Goal: Task Accomplishment & Management: Use online tool/utility

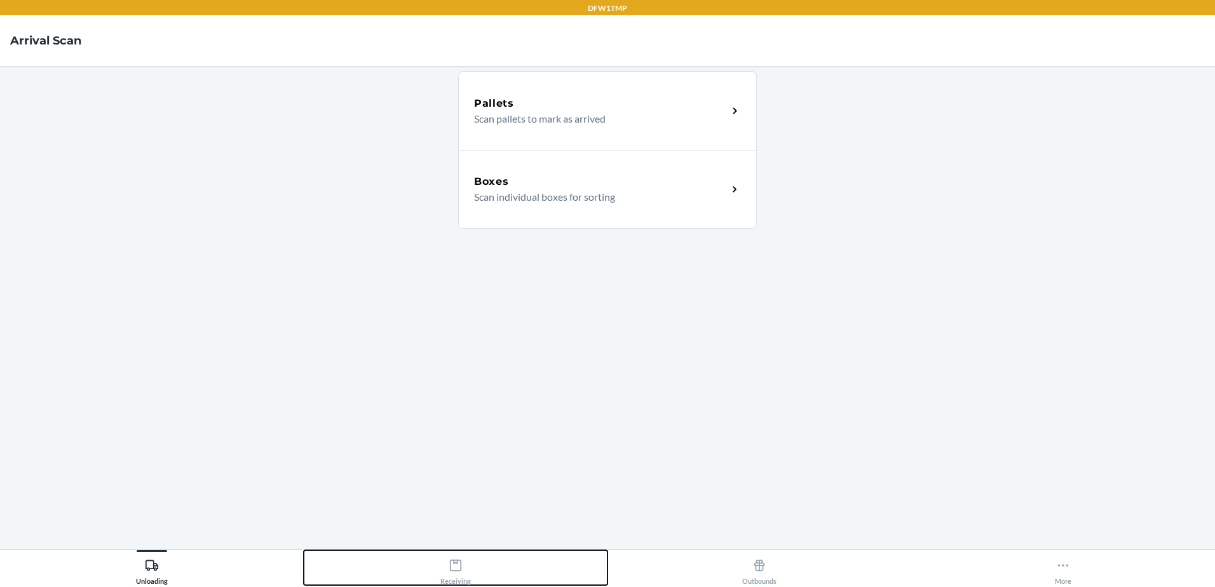
click at [459, 562] on icon at bounding box center [456, 566] width 14 height 14
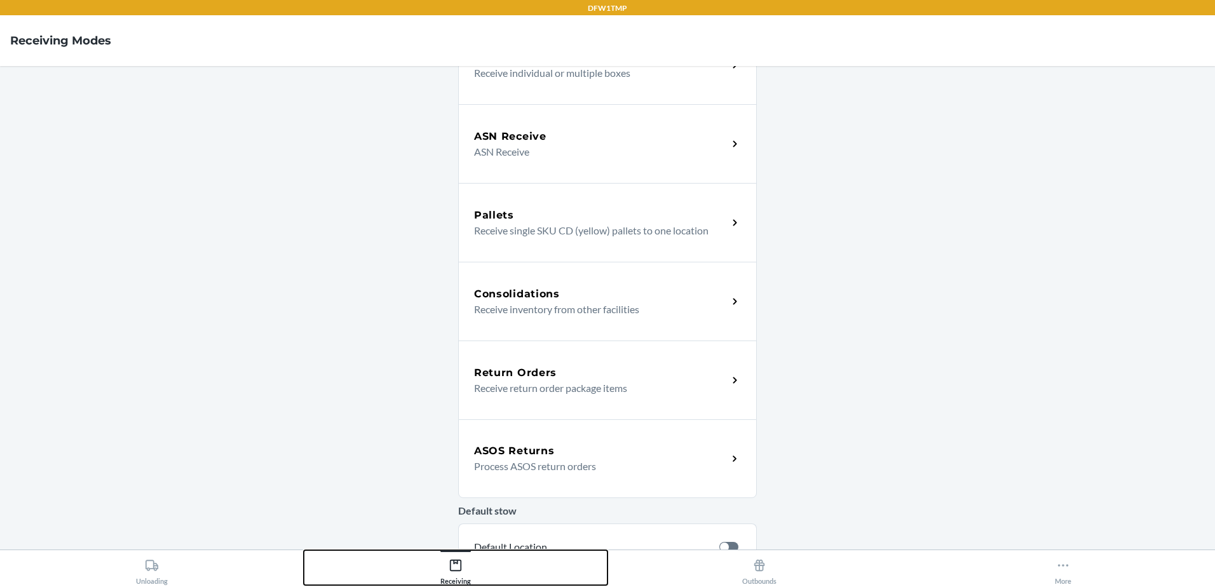
scroll to position [191, 0]
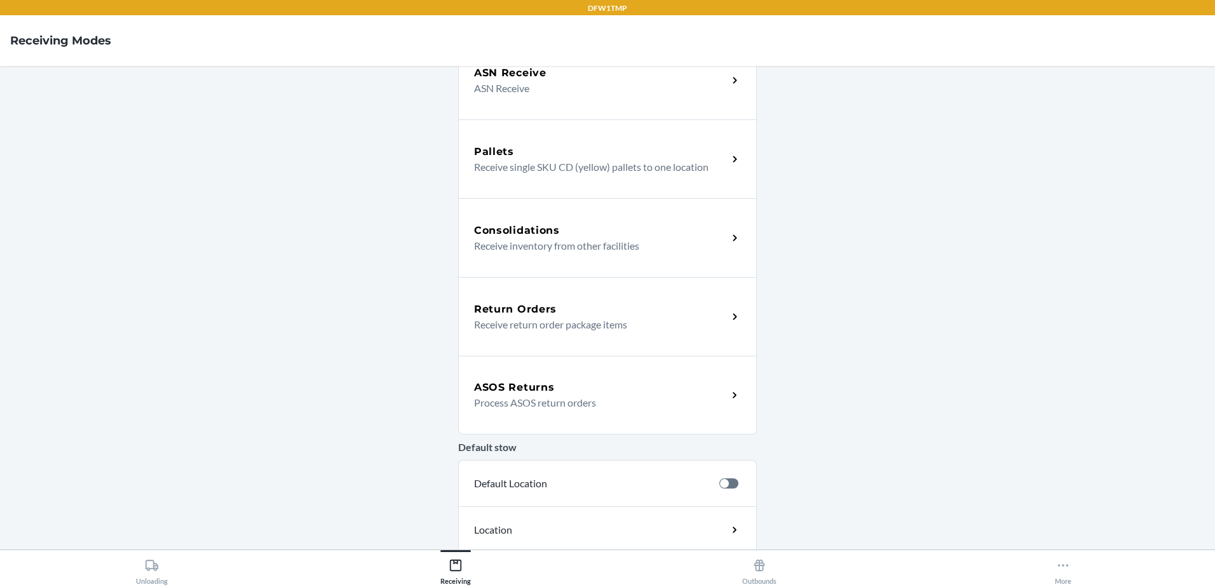
click at [614, 386] on div "ASOS Returns" at bounding box center [601, 387] width 254 height 15
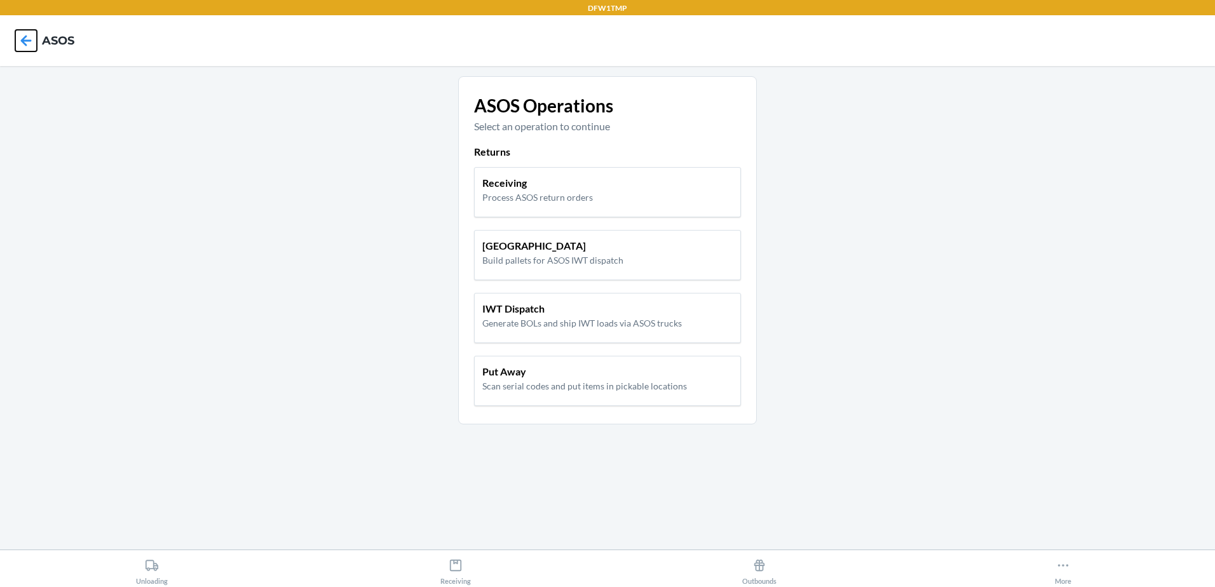
click at [27, 39] on icon at bounding box center [26, 41] width 22 height 22
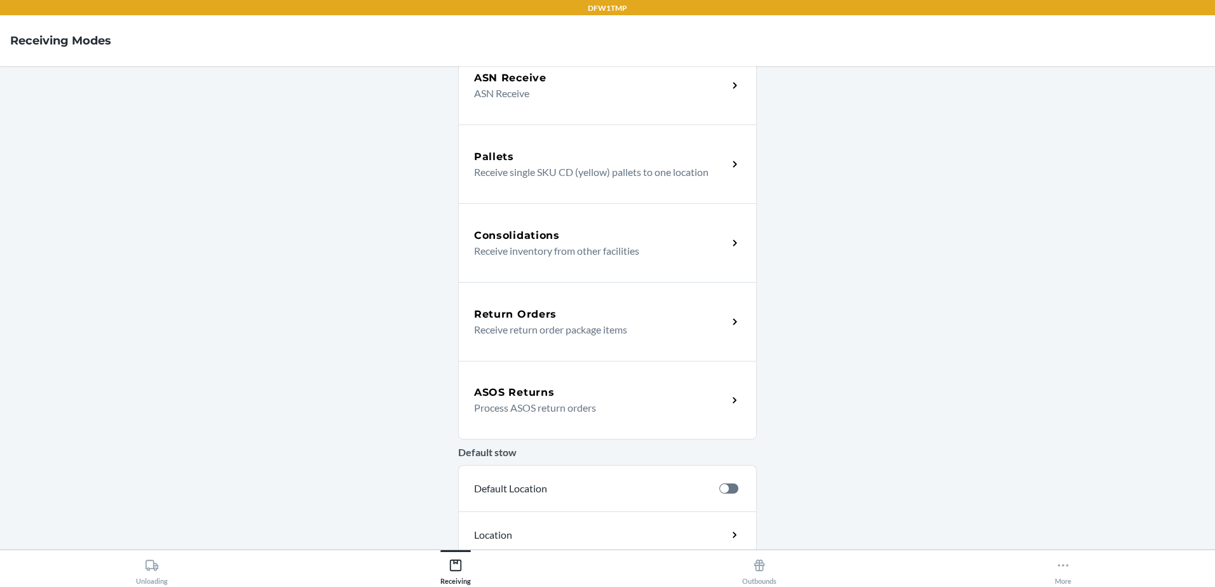
scroll to position [191, 0]
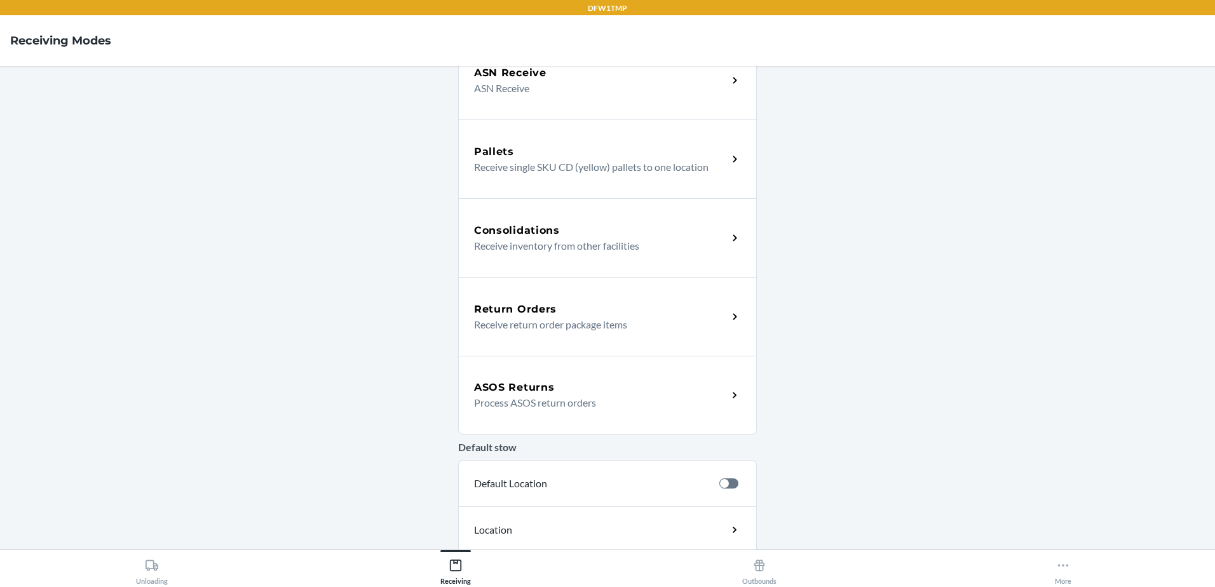
click at [543, 409] on p "Process ASOS return orders" at bounding box center [595, 402] width 243 height 15
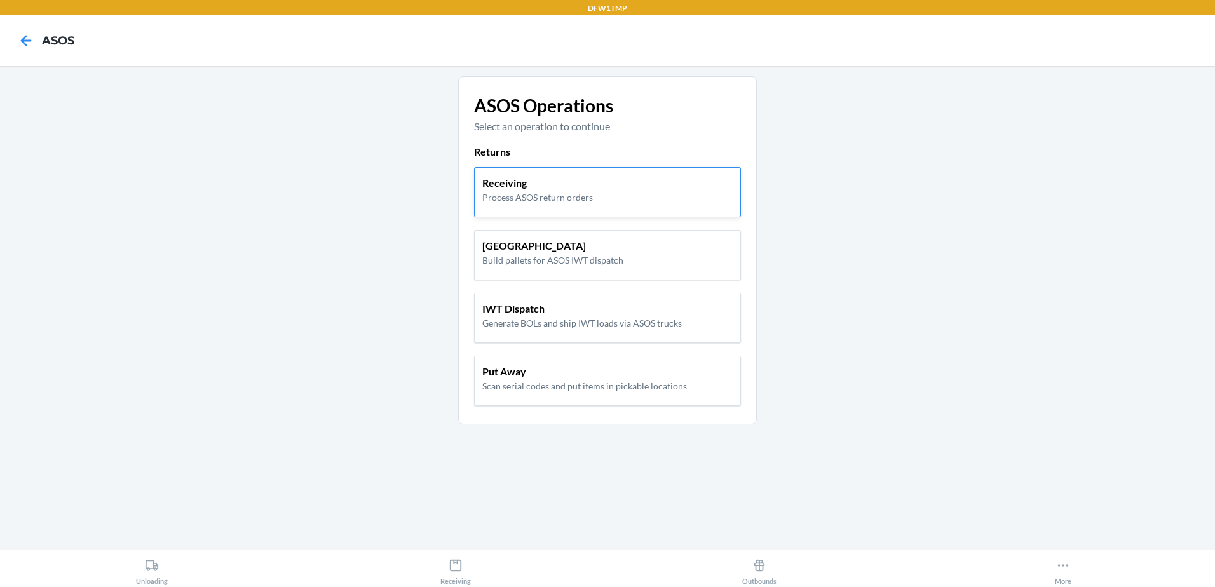
click at [571, 205] on div "Receiving Process ASOS return orders" at bounding box center [607, 192] width 267 height 50
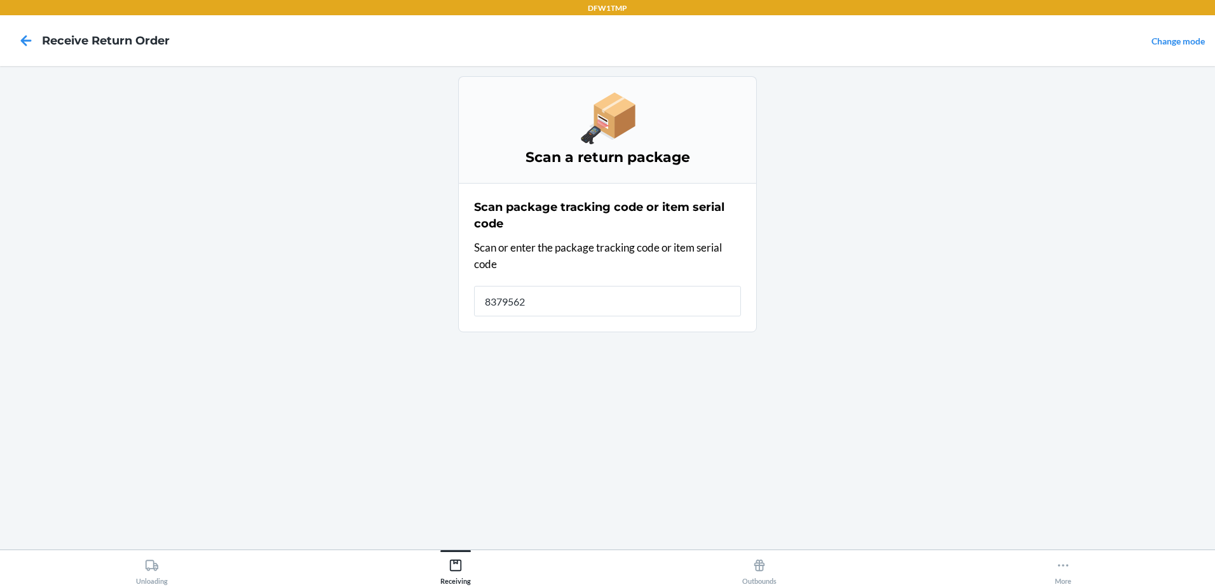
type input "83795620"
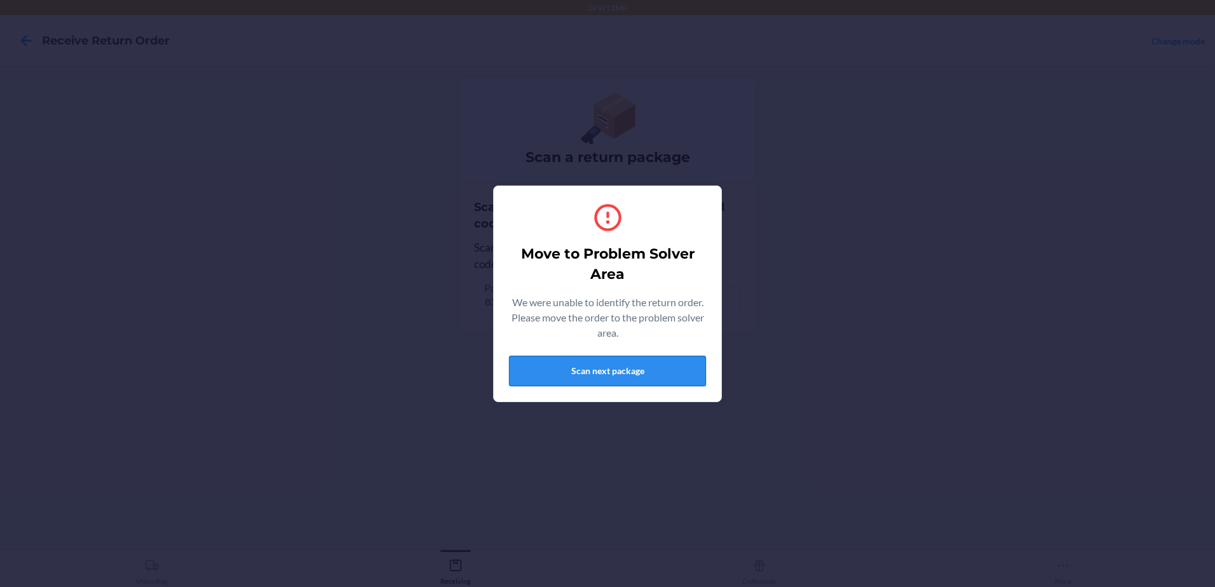
click at [529, 371] on button "Scan next package" at bounding box center [607, 371] width 197 height 31
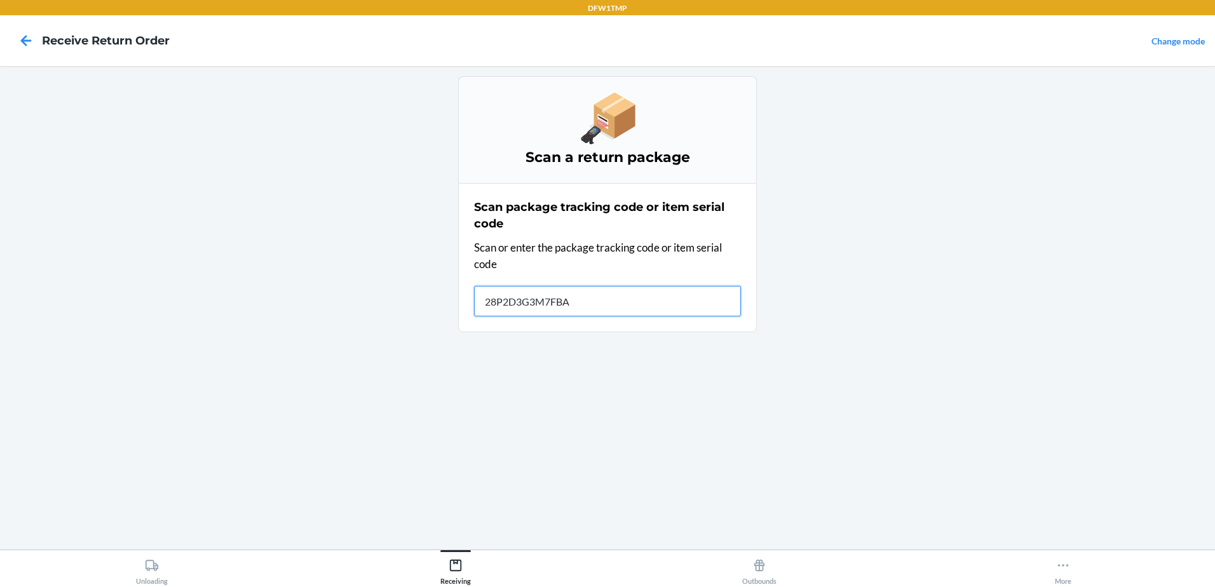
type input "28P2D3G3M7FBAD"
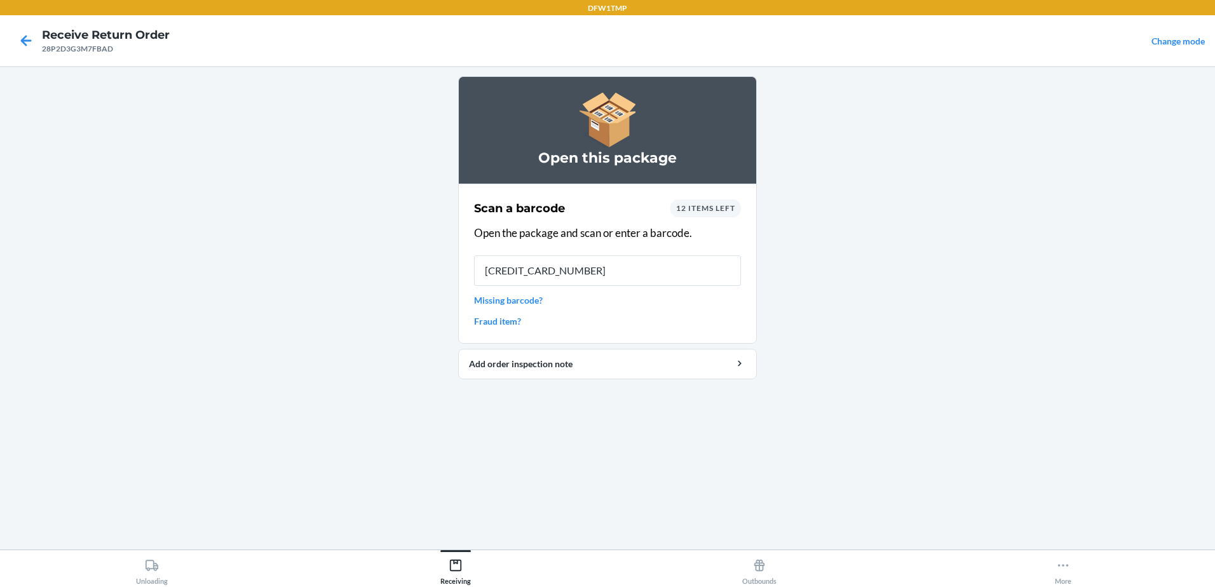
type input "5715509129279"
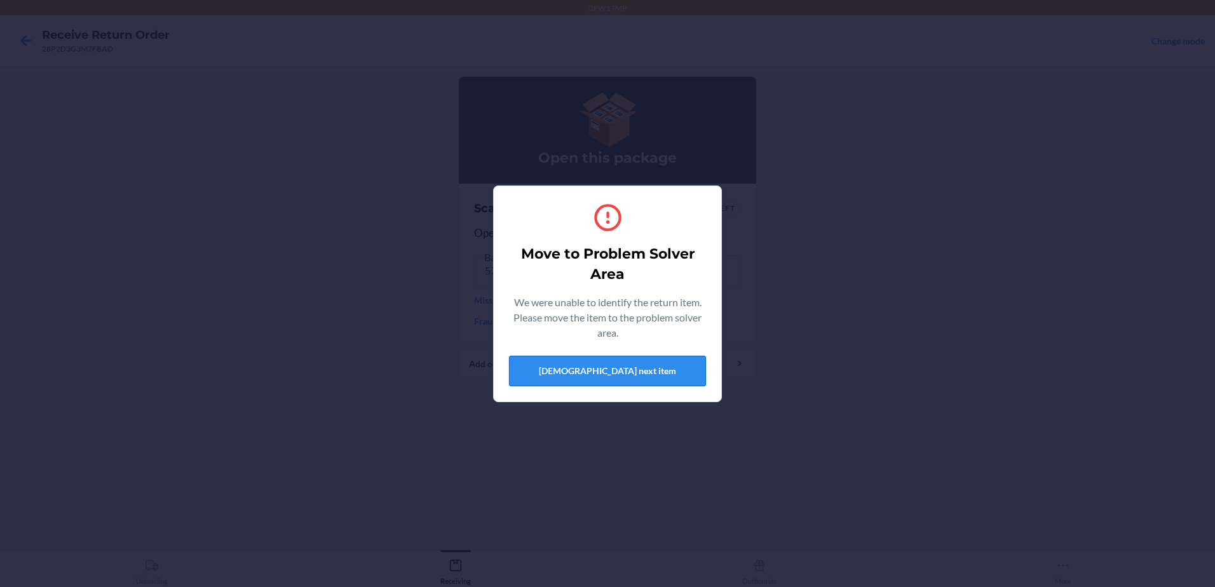
click at [604, 378] on button "Scan next item" at bounding box center [607, 371] width 197 height 31
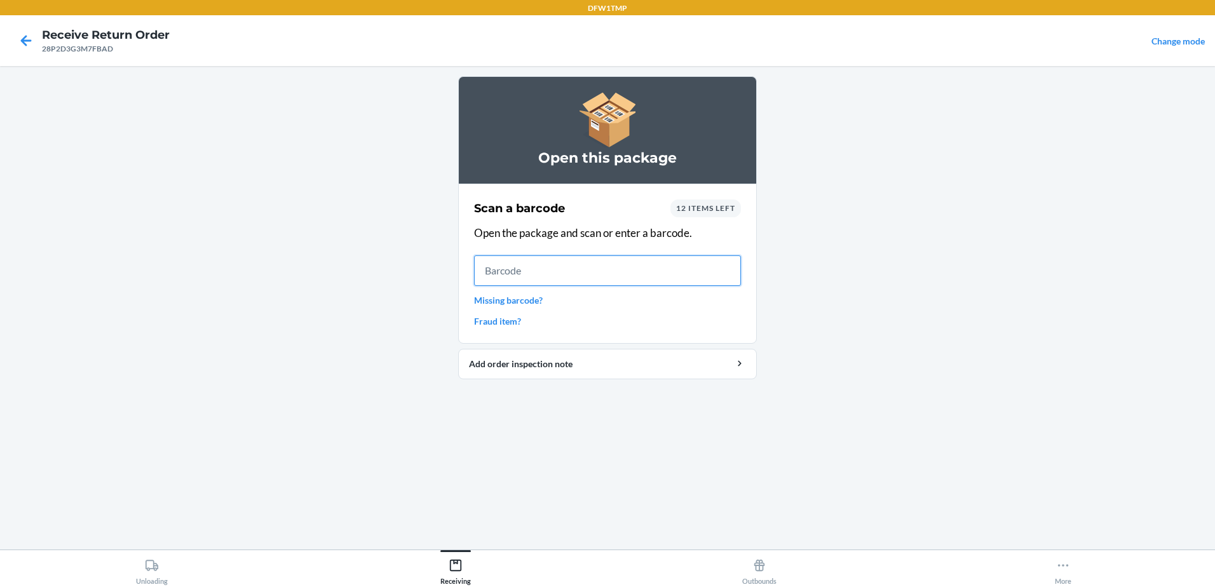
click at [563, 275] on input "text" at bounding box center [607, 271] width 267 height 31
type input "5715509129279"
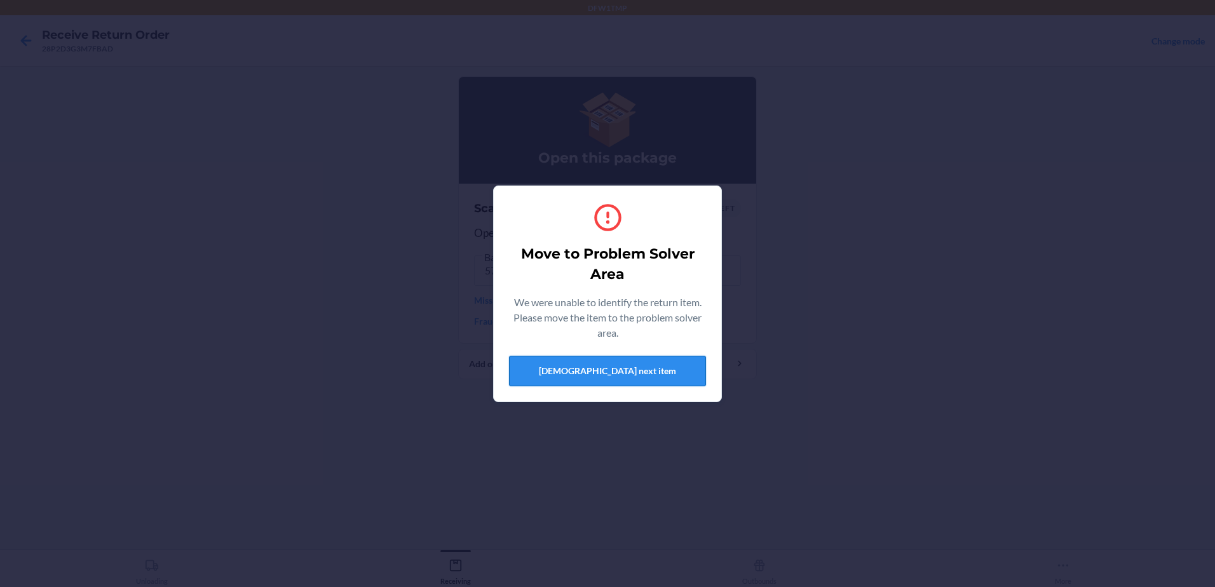
click at [659, 371] on button "Scan next item" at bounding box center [607, 371] width 197 height 31
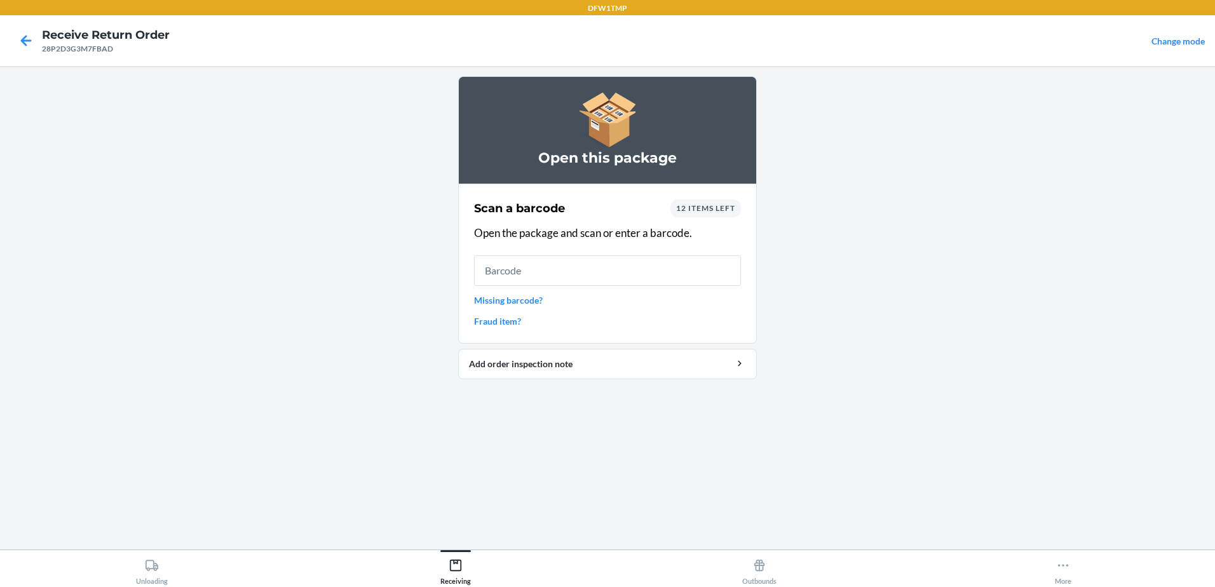
click at [713, 214] on div "12 items left" at bounding box center [706, 209] width 71 height 18
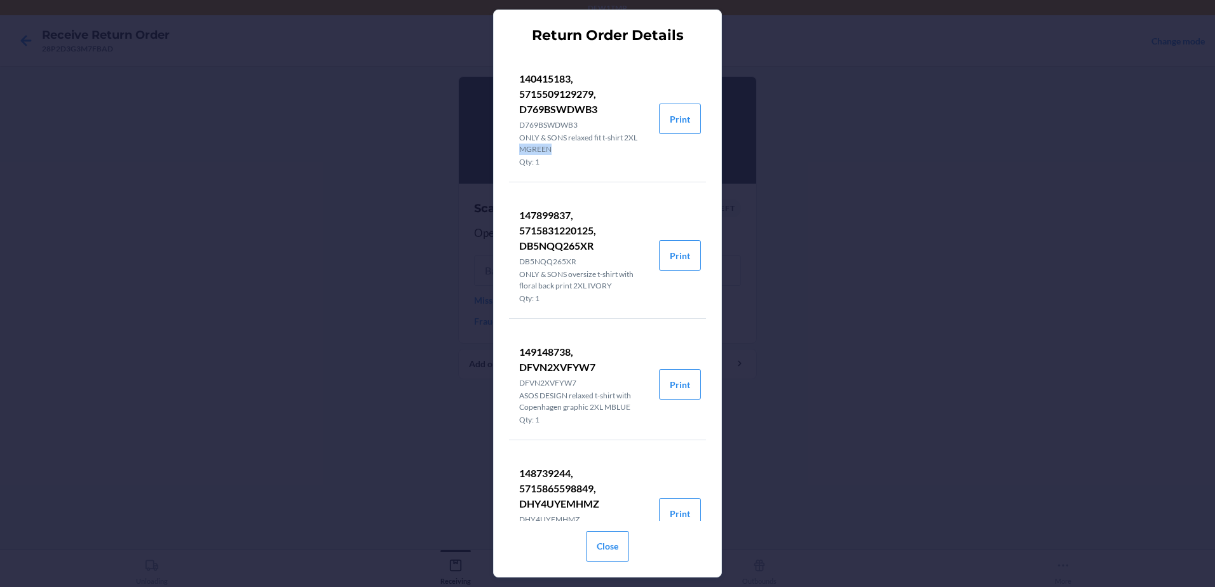
drag, startPoint x: 514, startPoint y: 148, endPoint x: 578, endPoint y: 151, distance: 63.6
click at [578, 151] on li "140415183, 5715509129279, D769BSWDWB3 D769BSWDWB3 ONLY & SONS relaxed fit t-shi…" at bounding box center [584, 119] width 150 height 126
drag, startPoint x: 578, startPoint y: 151, endPoint x: 547, endPoint y: 81, distance: 76.5
click at [547, 81] on p "140415183, 5715509129279, D769BSWDWB3" at bounding box center [584, 94] width 130 height 46
drag, startPoint x: 551, startPoint y: 94, endPoint x: 576, endPoint y: 97, distance: 25.6
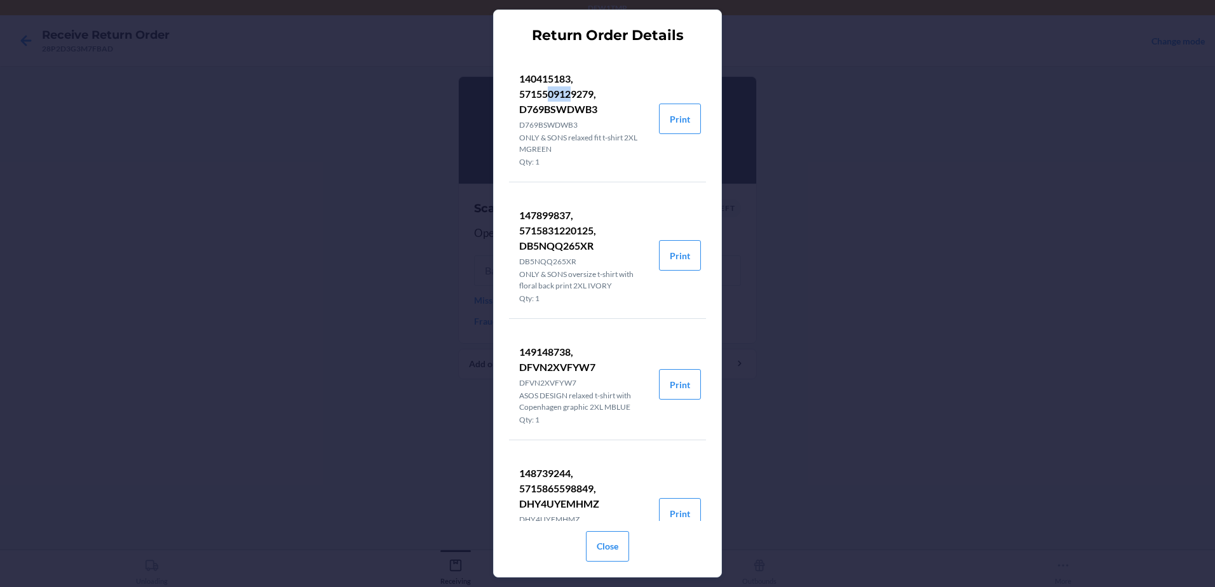
click at [576, 97] on p "140415183, 5715509129279, D769BSWDWB3" at bounding box center [584, 94] width 130 height 46
drag, startPoint x: 576, startPoint y: 97, endPoint x: 561, endPoint y: 96, distance: 15.3
click at [561, 96] on p "140415183, 5715509129279, D769BSWDWB3" at bounding box center [584, 94] width 130 height 46
drag, startPoint x: 575, startPoint y: 97, endPoint x: 606, endPoint y: 101, distance: 31.4
click at [606, 101] on p "140415183, 5715509129279, D769BSWDWB3" at bounding box center [584, 94] width 130 height 46
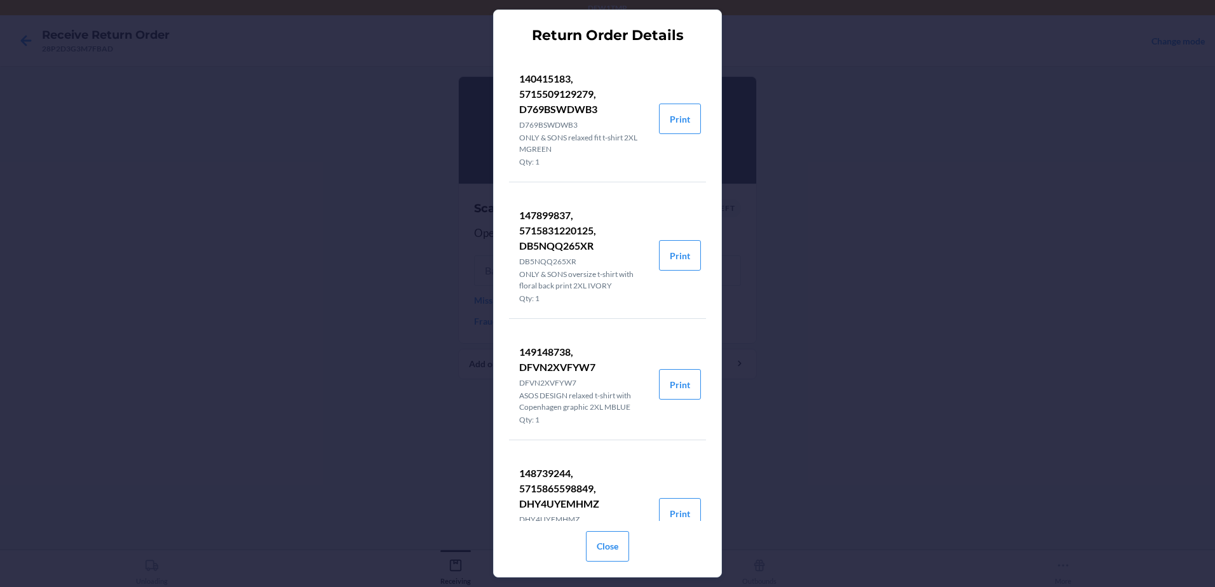
drag, startPoint x: 606, startPoint y: 101, endPoint x: 610, endPoint y: 149, distance: 47.8
click at [610, 149] on p "ONLY & SONS relaxed fit t-shirt 2XL MGREEN" at bounding box center [584, 143] width 130 height 23
click at [897, 385] on div "Return Order Details 140415183, 5715509129279, D769BSWDWB3 D769BSWDWB3 ONLY & S…" at bounding box center [607, 293] width 1215 height 587
click at [584, 93] on p "140415183, 5715509129279, D769BSWDWB3" at bounding box center [584, 94] width 130 height 46
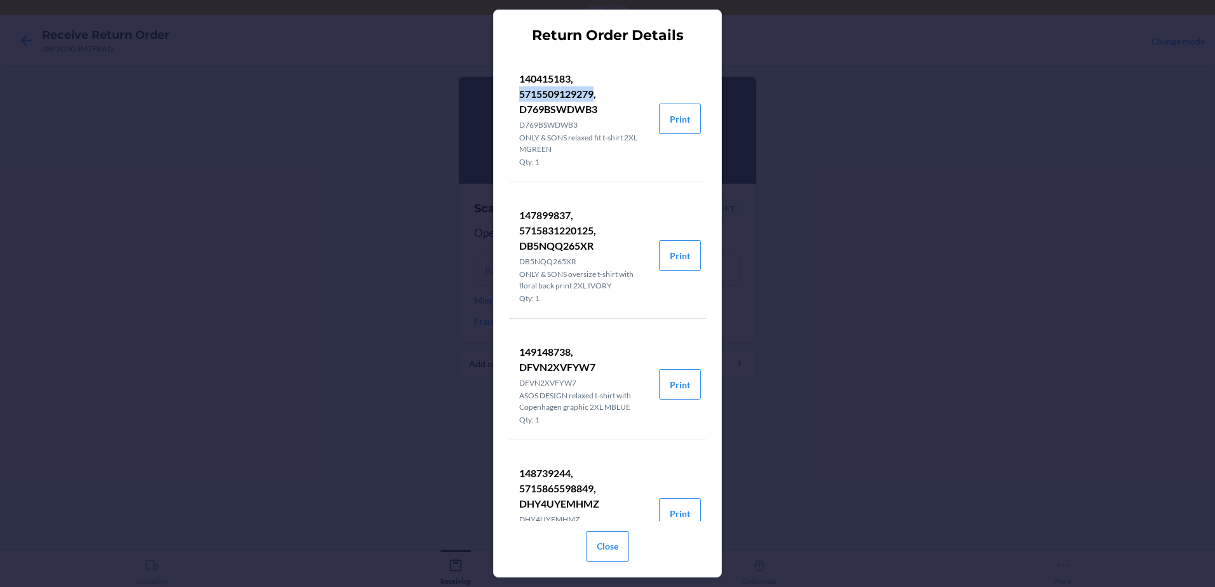
copy p "5715509129279"
drag, startPoint x: 916, startPoint y: 338, endPoint x: 809, endPoint y: 288, distance: 118.0
click at [917, 341] on div "Return Order Details 140415183, 5715509129279, D769BSWDWB3 D769BSWDWB3 ONLY & S…" at bounding box center [607, 293] width 1215 height 587
click at [826, 284] on div "Return Order Details 140415183, 5715509129279, D769BSWDWB3 D769BSWDWB3 ONLY & S…" at bounding box center [607, 293] width 1215 height 587
drag, startPoint x: 606, startPoint y: 550, endPoint x: 566, endPoint y: 355, distance: 198.6
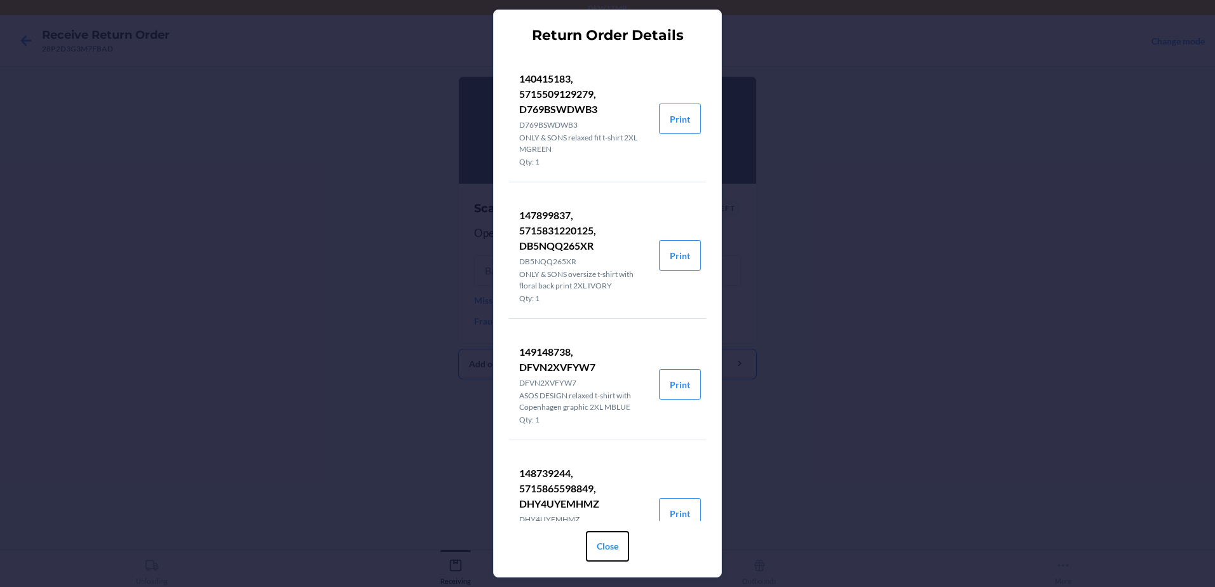
click at [603, 540] on button "Close" at bounding box center [607, 546] width 43 height 31
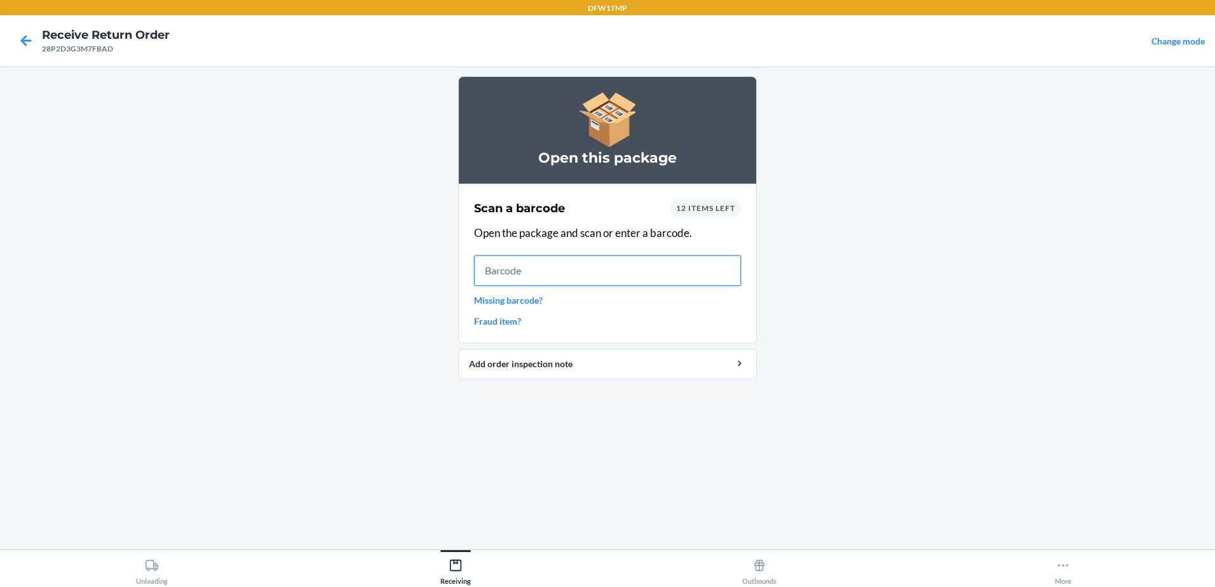
click at [556, 277] on input "text" at bounding box center [607, 271] width 267 height 31
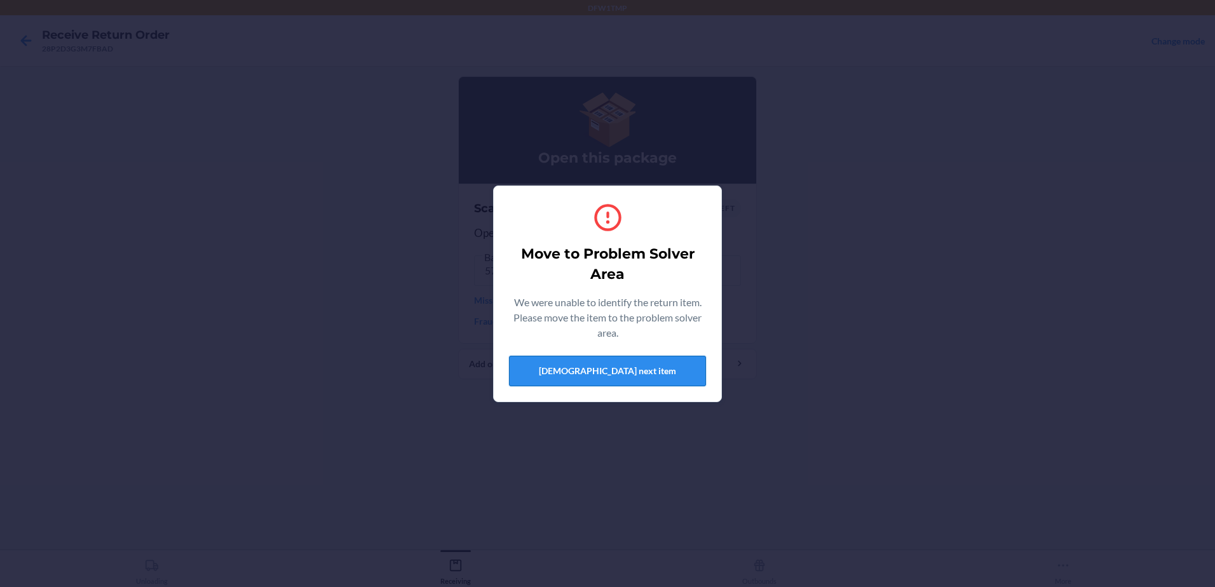
click at [578, 373] on button "Scan next item" at bounding box center [607, 371] width 197 height 31
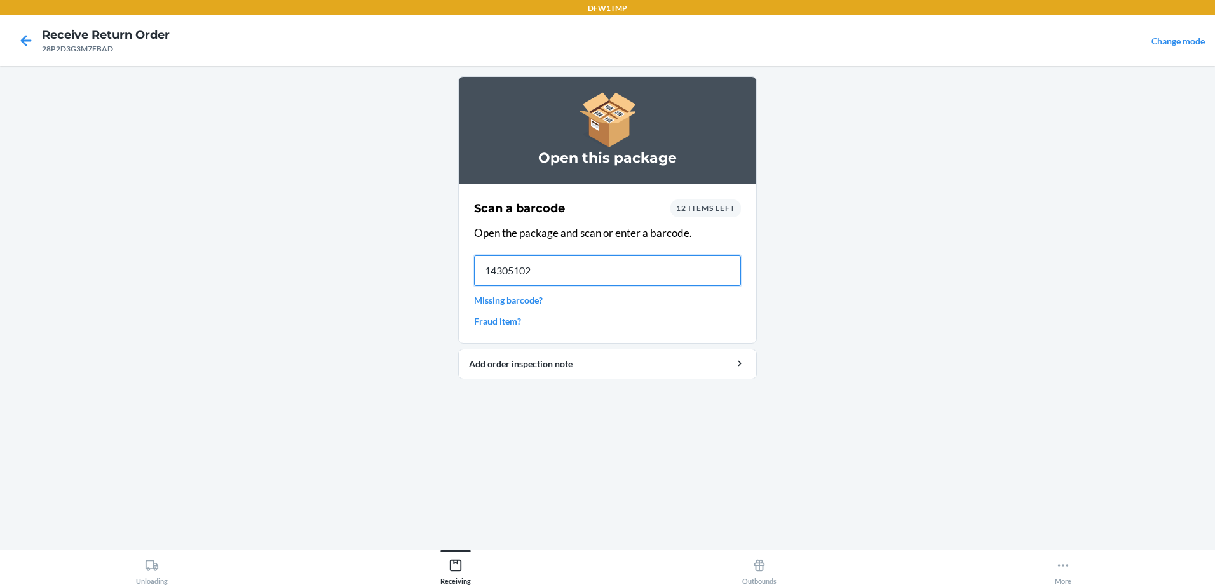
type input "143051028"
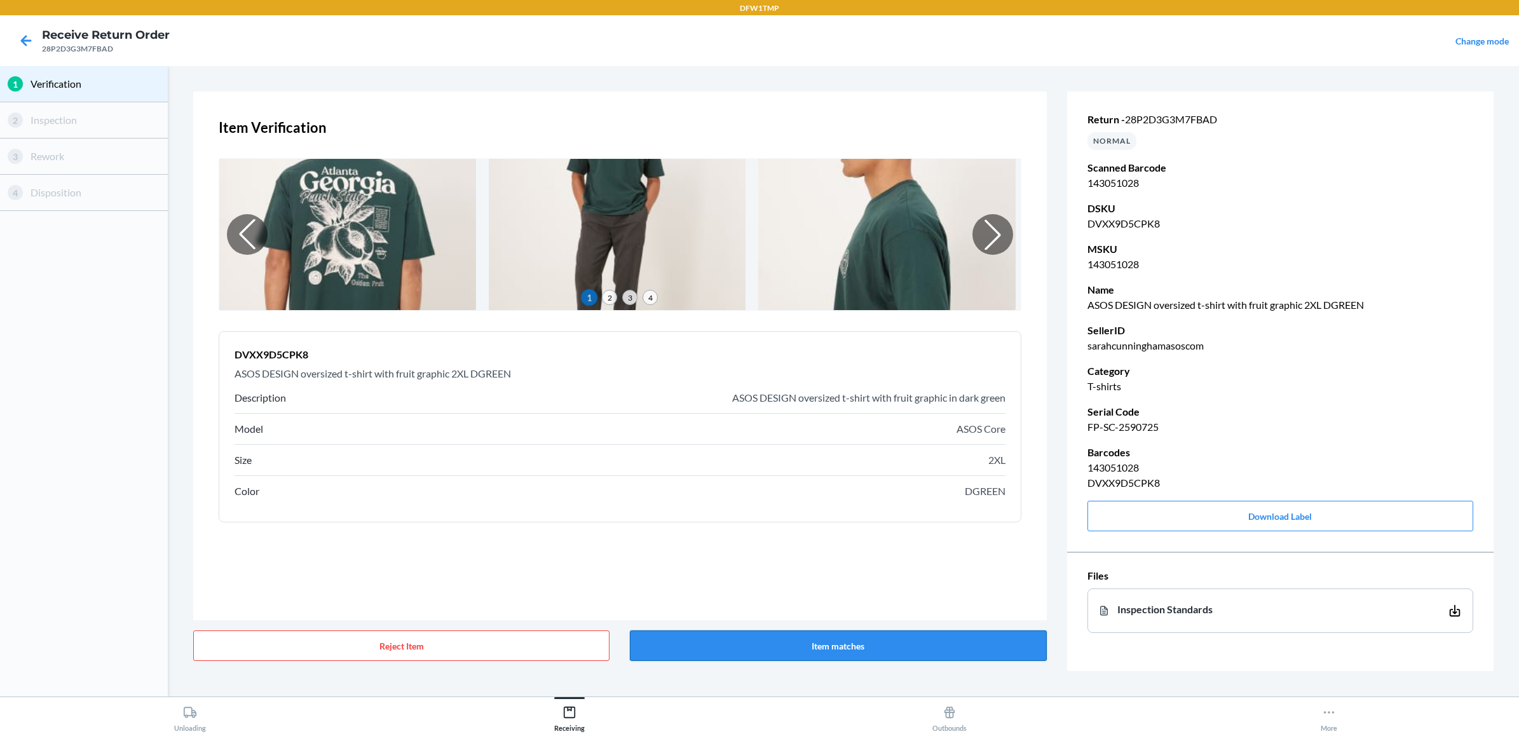
click at [760, 587] on button "Item matches" at bounding box center [838, 646] width 416 height 31
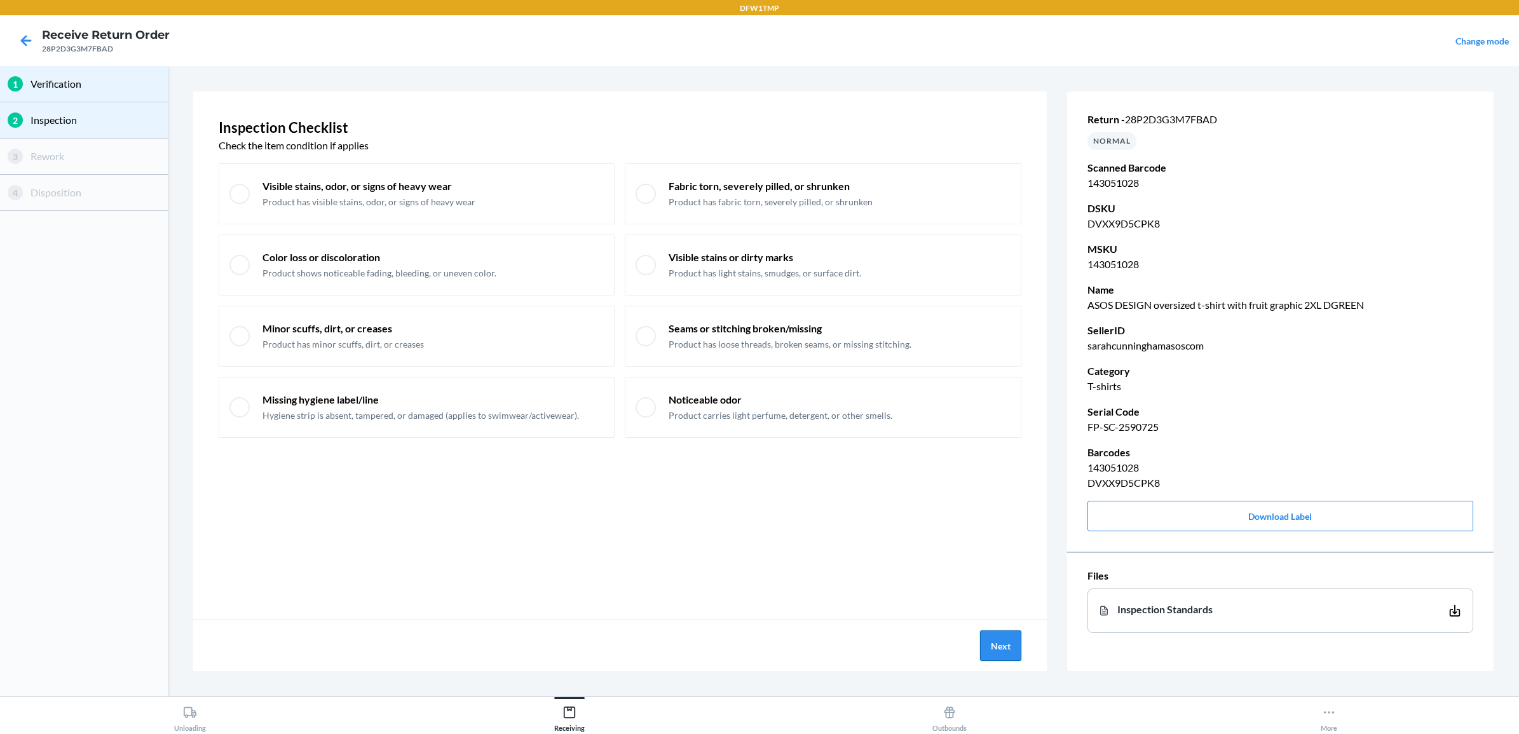
click at [1002, 587] on button "Next" at bounding box center [1000, 646] width 41 height 31
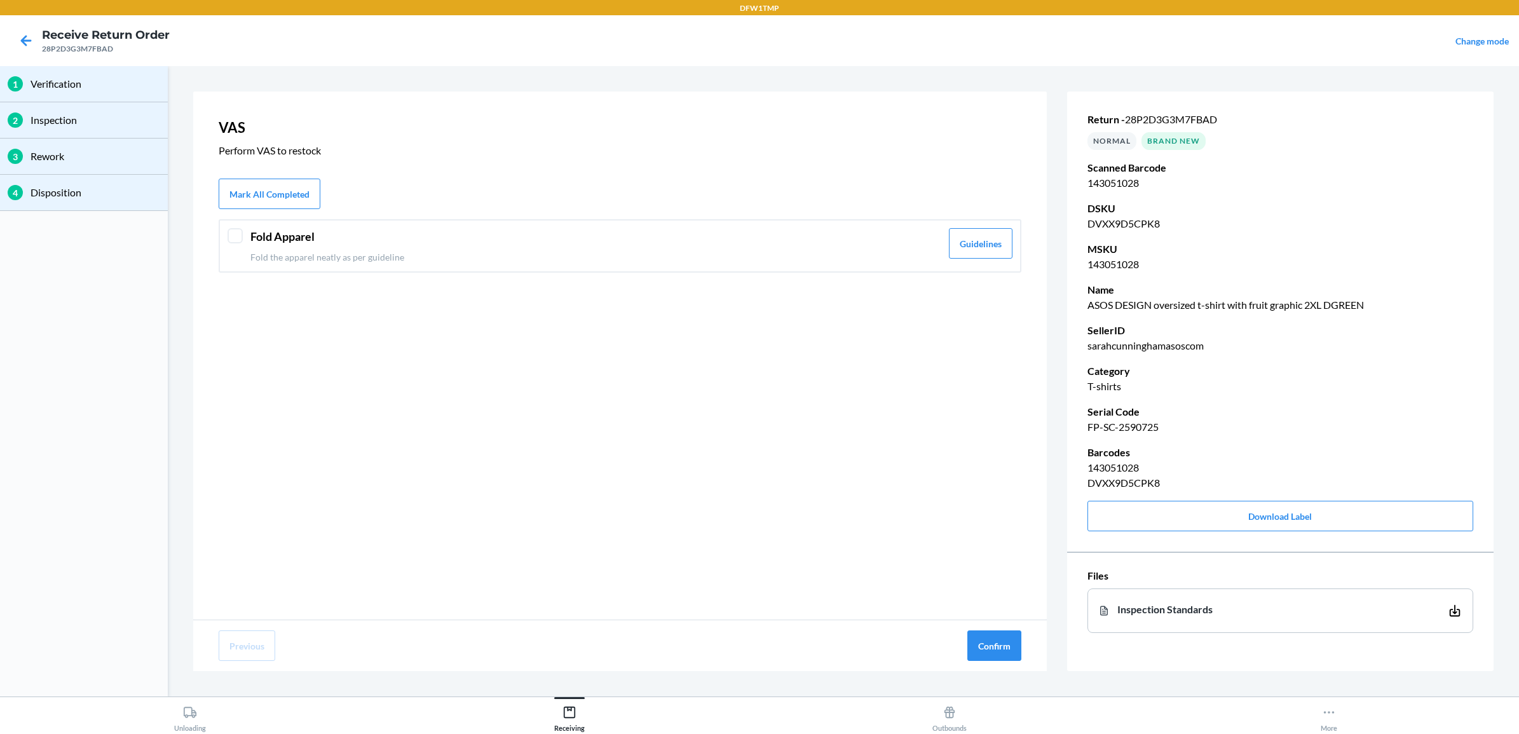
click at [310, 250] on p "Fold the apparel neatly as per guideline" at bounding box center [595, 256] width 691 height 13
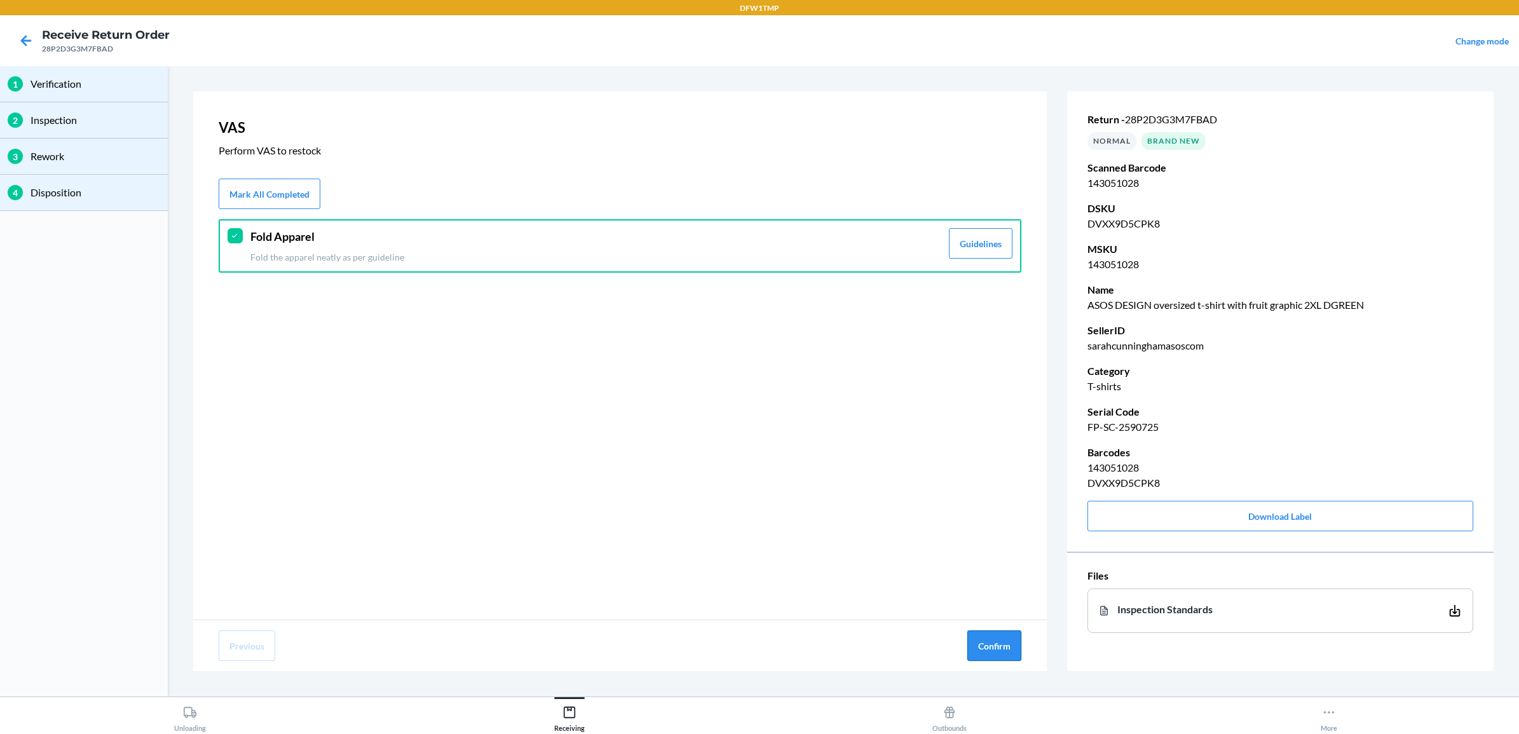
click at [983, 587] on button "Confirm" at bounding box center [995, 646] width 54 height 31
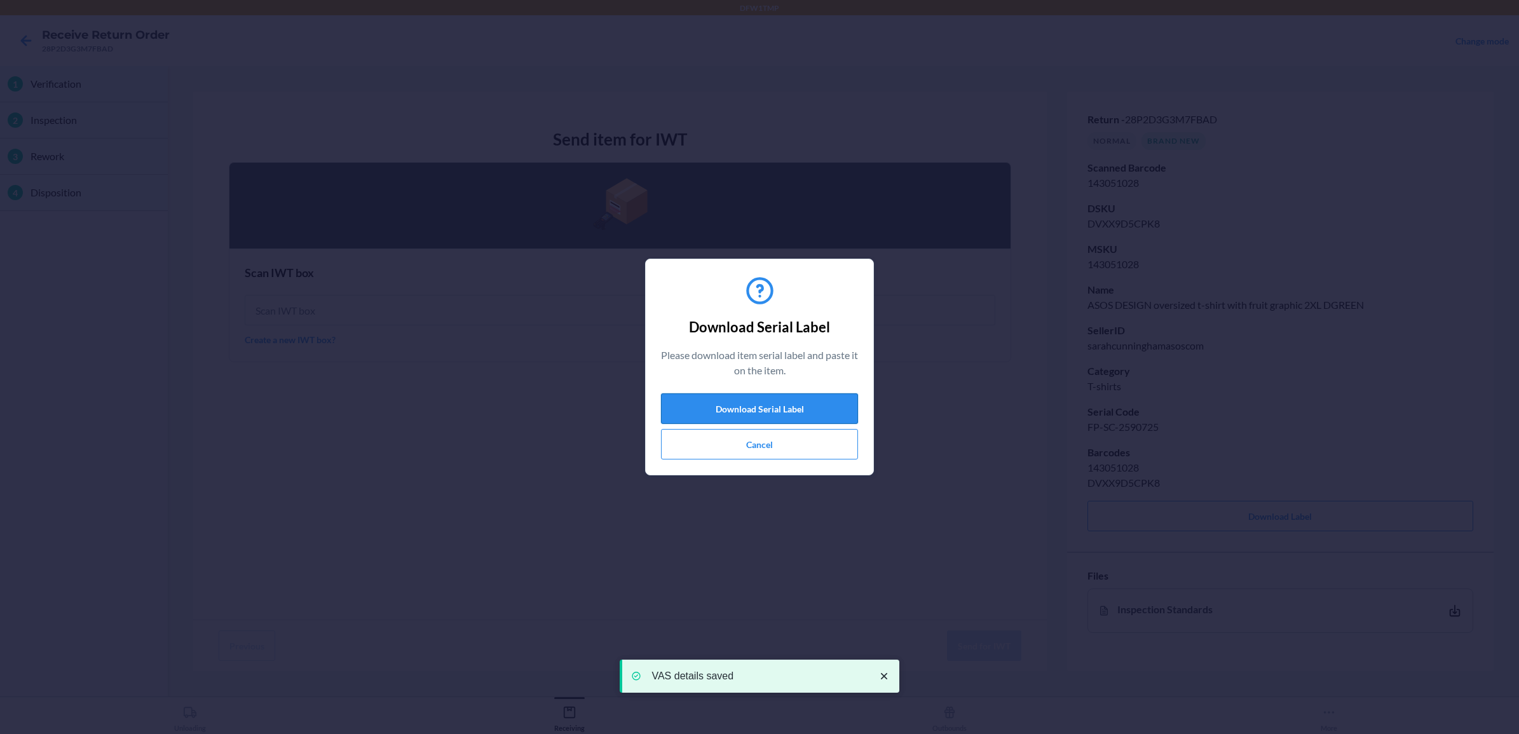
click at [809, 406] on button "Download Serial Label" at bounding box center [759, 408] width 197 height 31
click at [727, 456] on button "Cancel" at bounding box center [759, 444] width 197 height 31
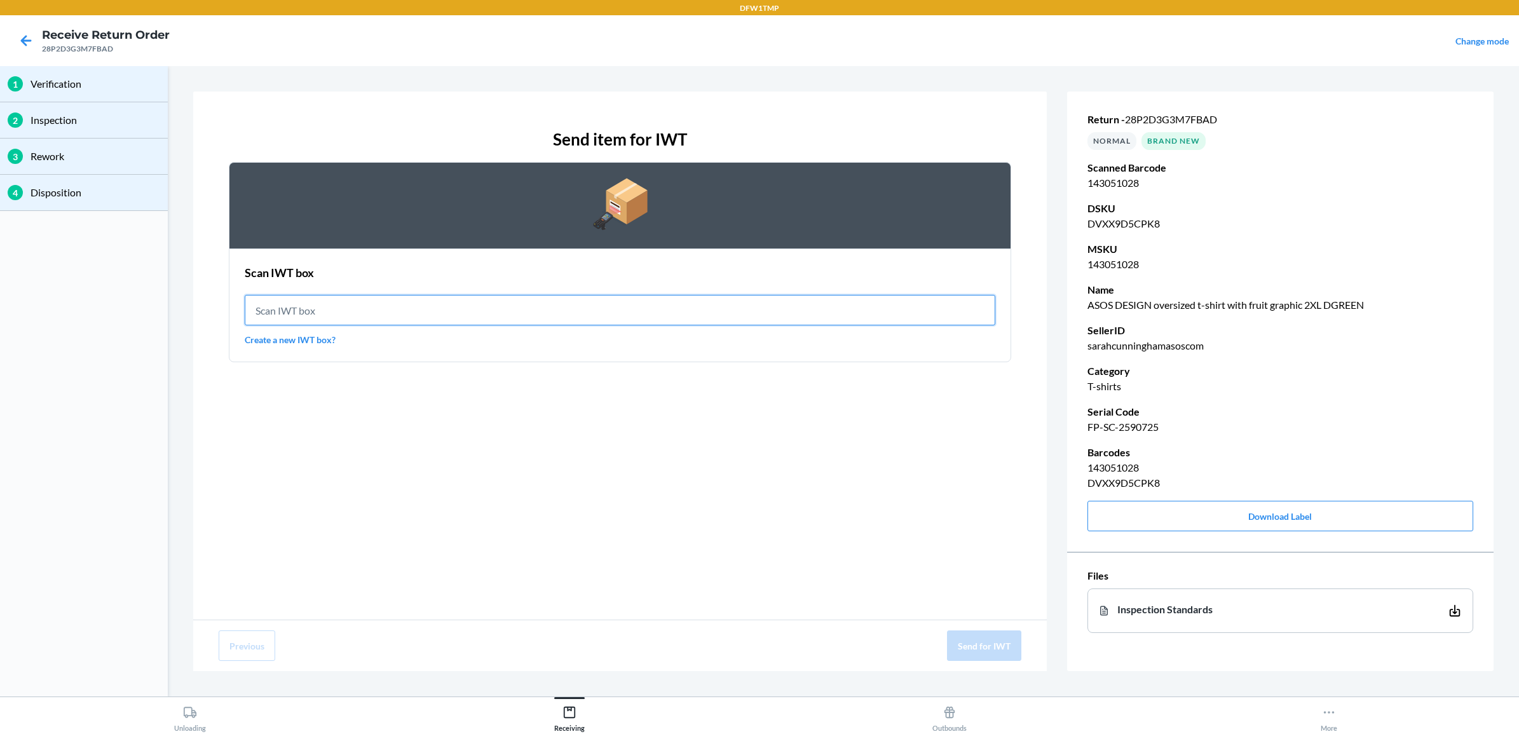
click at [346, 302] on input "text" at bounding box center [620, 310] width 751 height 31
type input "IWT0000019DI"
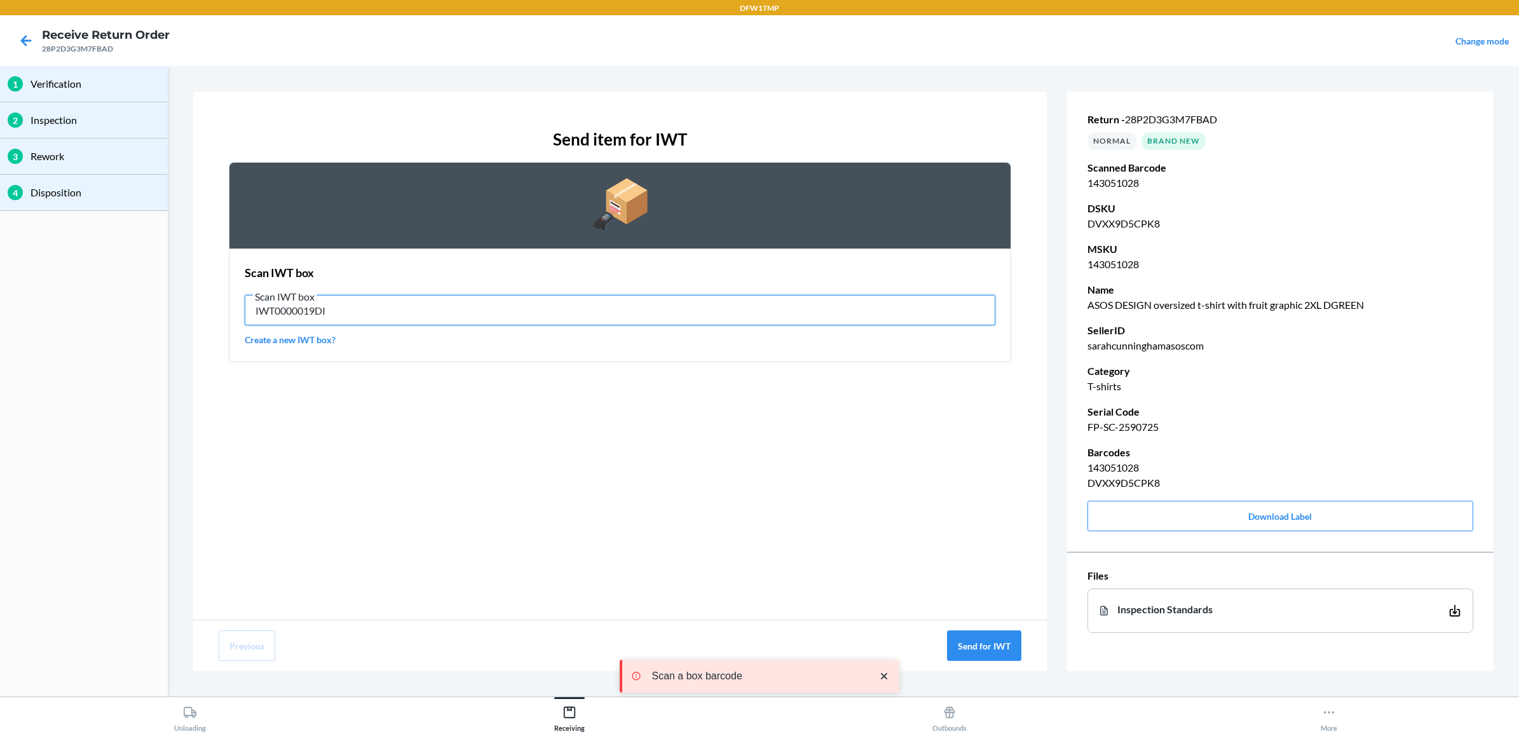
click at [344, 297] on input "IWT0000019DI" at bounding box center [620, 310] width 751 height 31
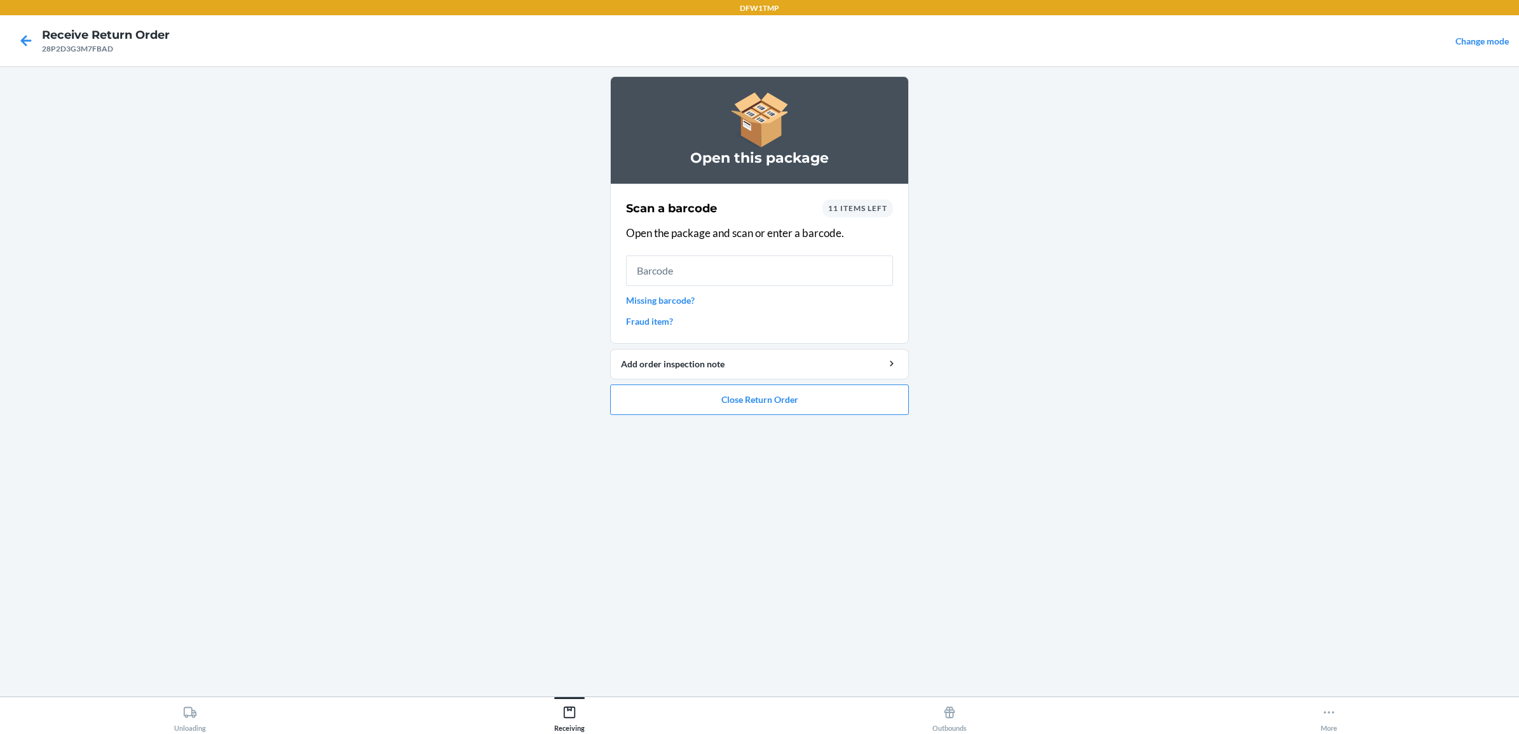
click at [879, 208] on span "11 items left" at bounding box center [857, 208] width 59 height 10
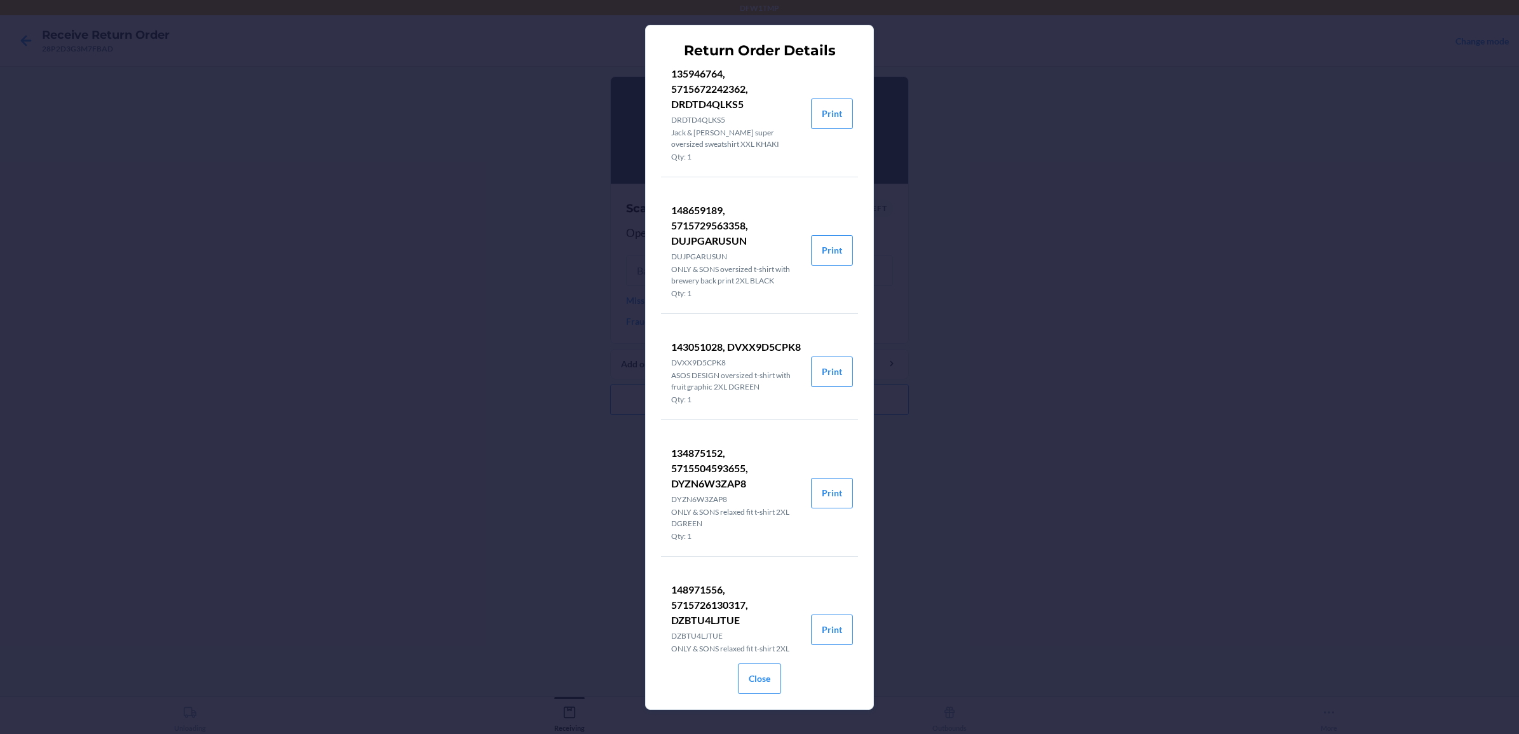
scroll to position [874, 0]
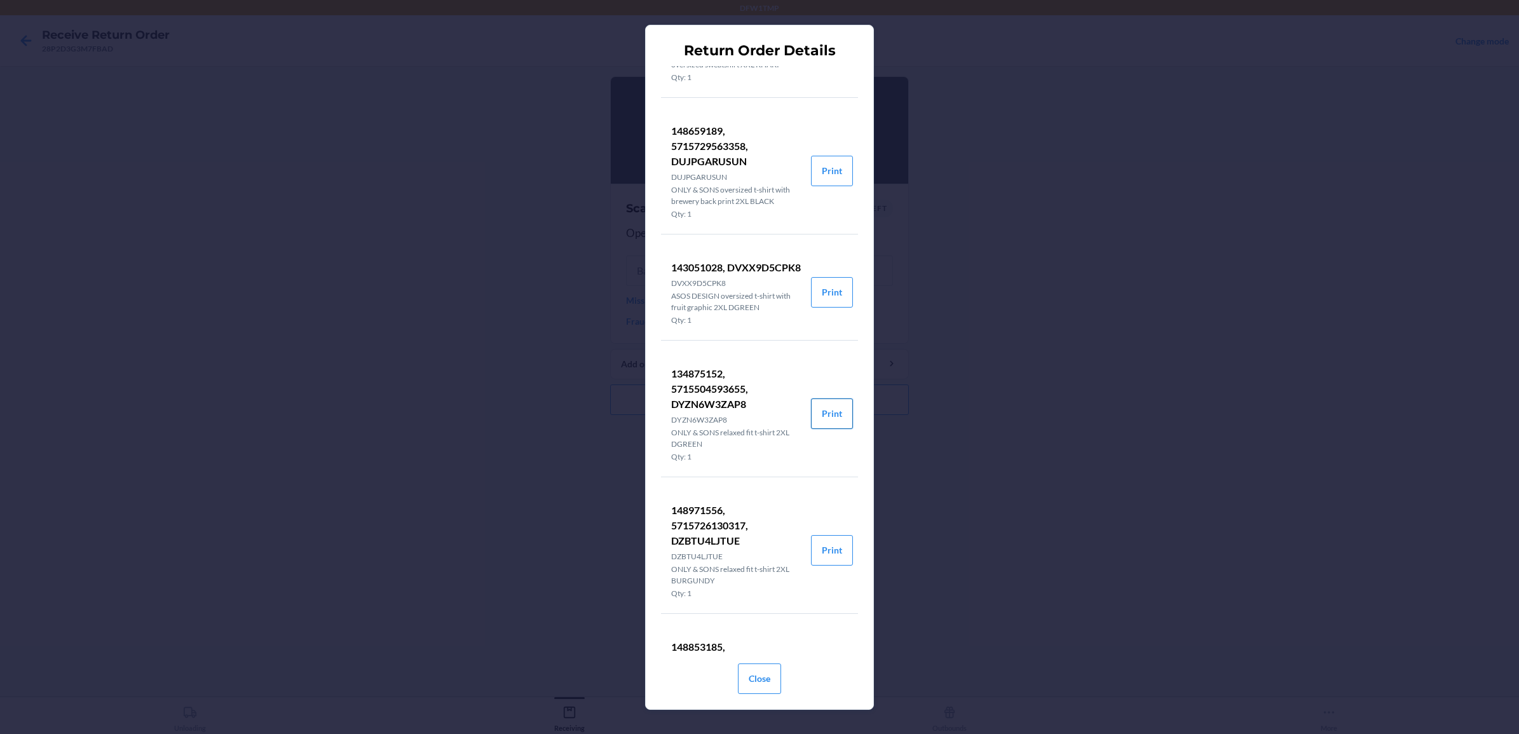
click at [811, 429] on button "Print" at bounding box center [832, 414] width 42 height 31
drag, startPoint x: 973, startPoint y: 191, endPoint x: 980, endPoint y: 204, distance: 15.4
click at [975, 195] on div "Return Order Details 140415183, 5715509129279, D769BSWDWB3 D769BSWDWB3 ONLY & S…" at bounding box center [759, 367] width 1519 height 734
drag, startPoint x: 1027, startPoint y: 306, endPoint x: 803, endPoint y: 648, distance: 409.6
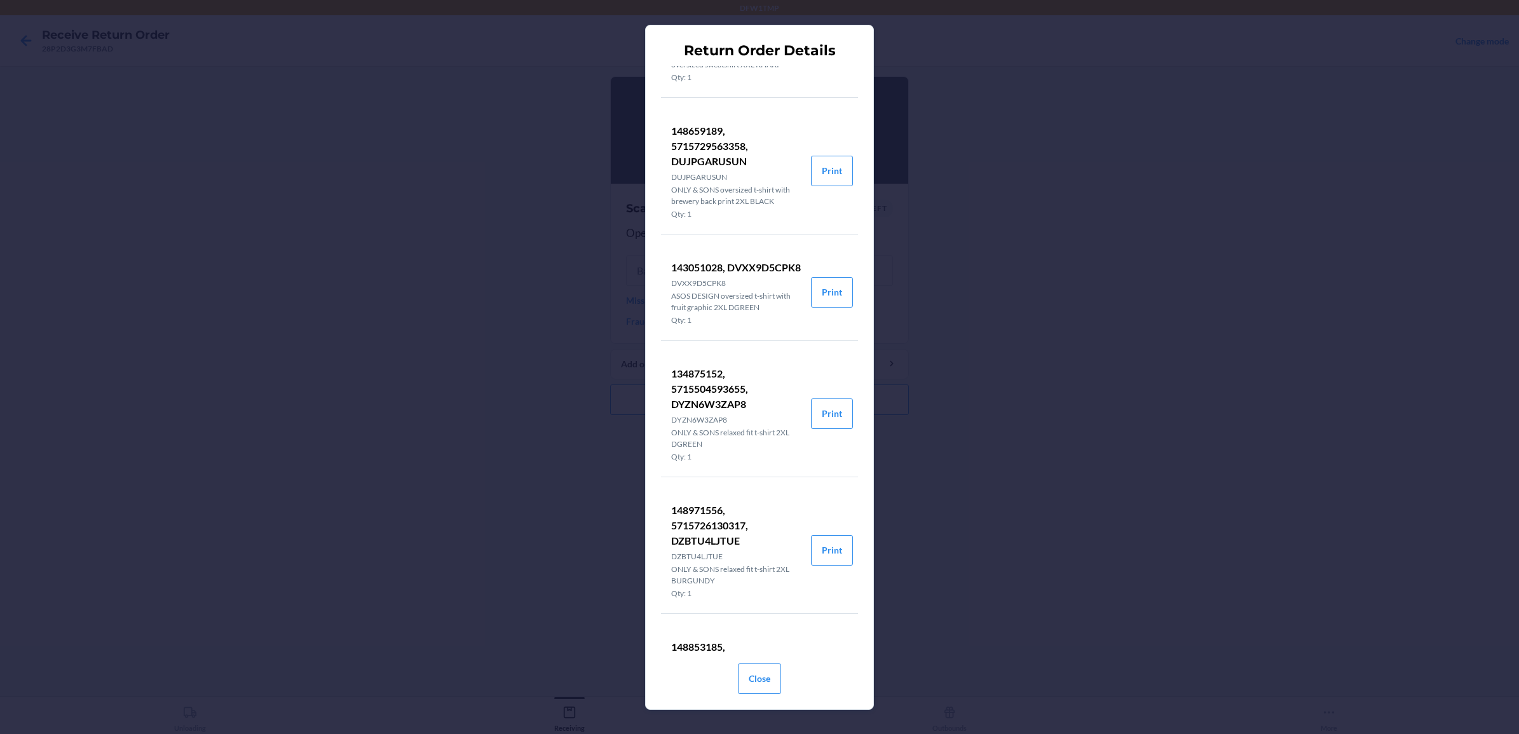
click at [1028, 310] on div "Return Order Details 140415183, 5715509129279, D769BSWDWB3 D769BSWDWB3 ONLY & S…" at bounding box center [759, 367] width 1519 height 734
click at [752, 587] on button "Close" at bounding box center [759, 679] width 43 height 31
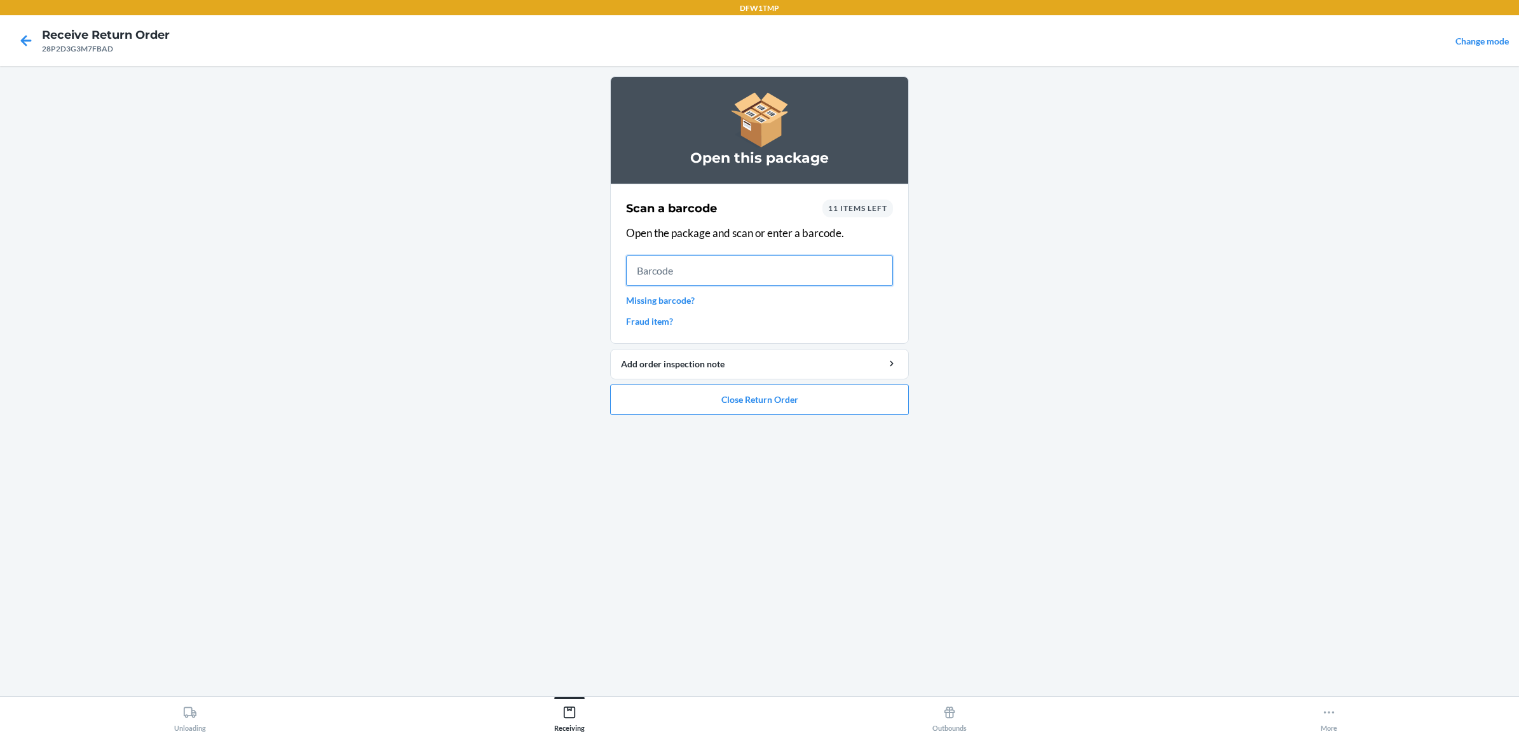
click at [723, 284] on input "text" at bounding box center [759, 271] width 267 height 31
type input "5715504593655"
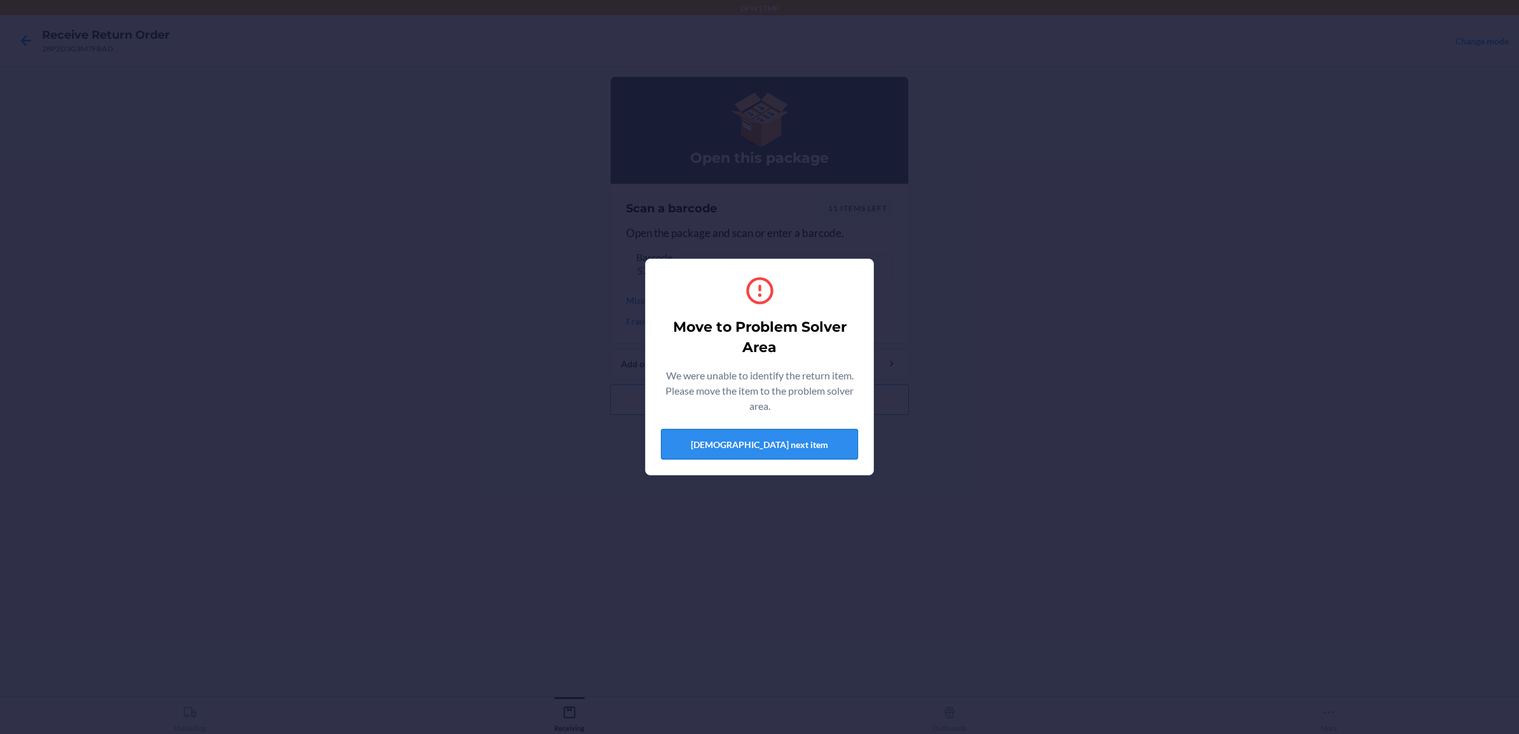
click at [809, 451] on button "Scan next item" at bounding box center [759, 444] width 197 height 31
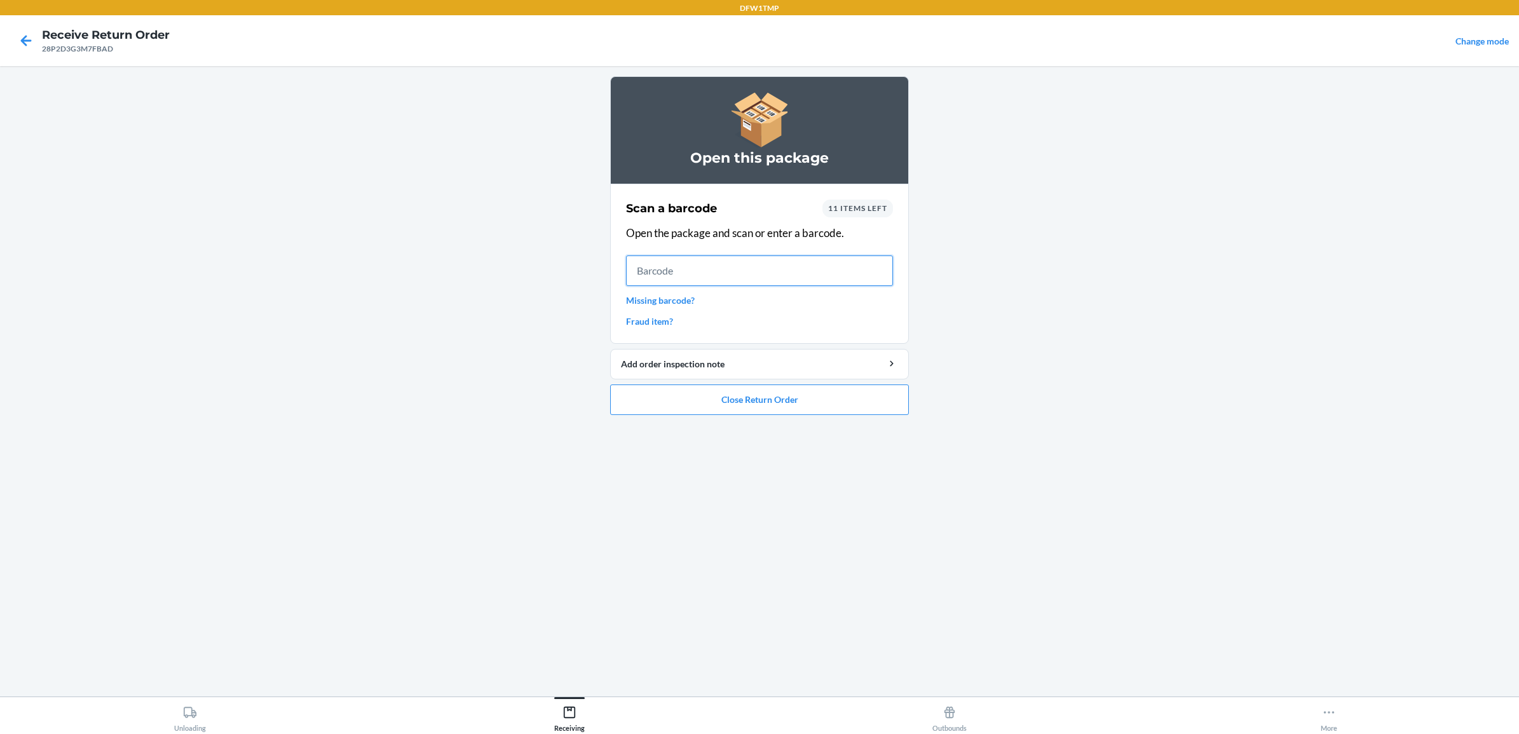
click at [697, 270] on input "text" at bounding box center [759, 271] width 267 height 31
type input "5715504593655"
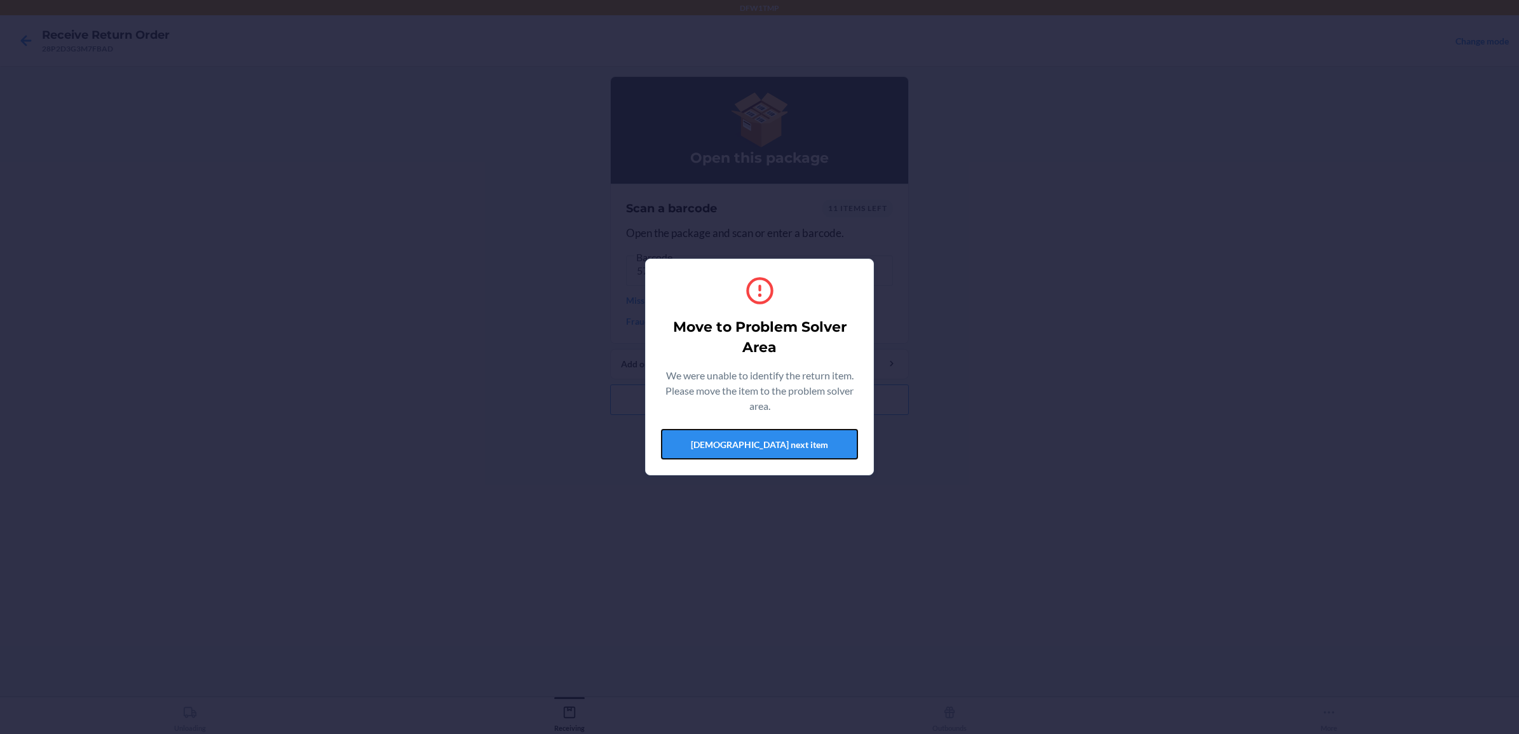
click at [800, 433] on button "Scan next item" at bounding box center [759, 444] width 197 height 31
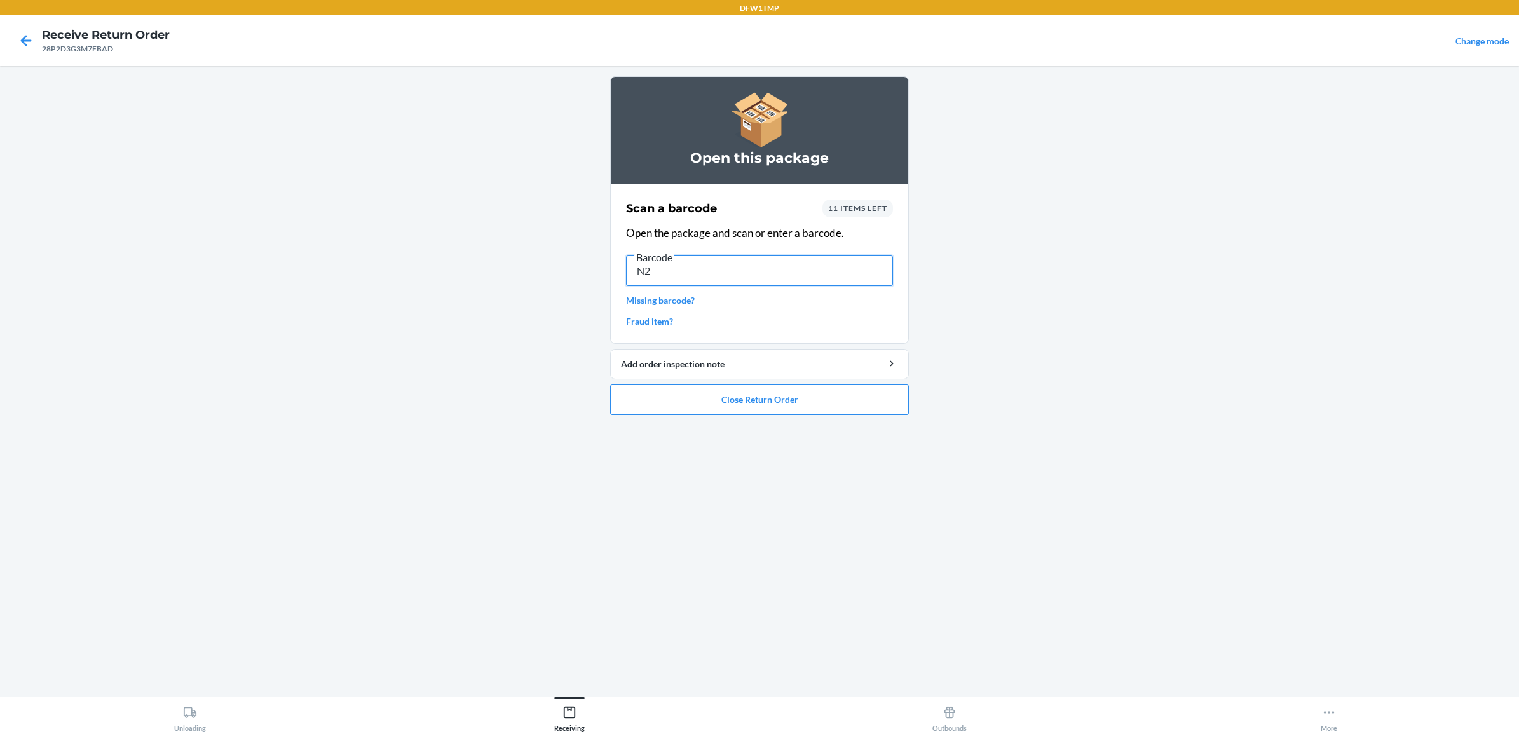
type input "N"
type input "148739244"
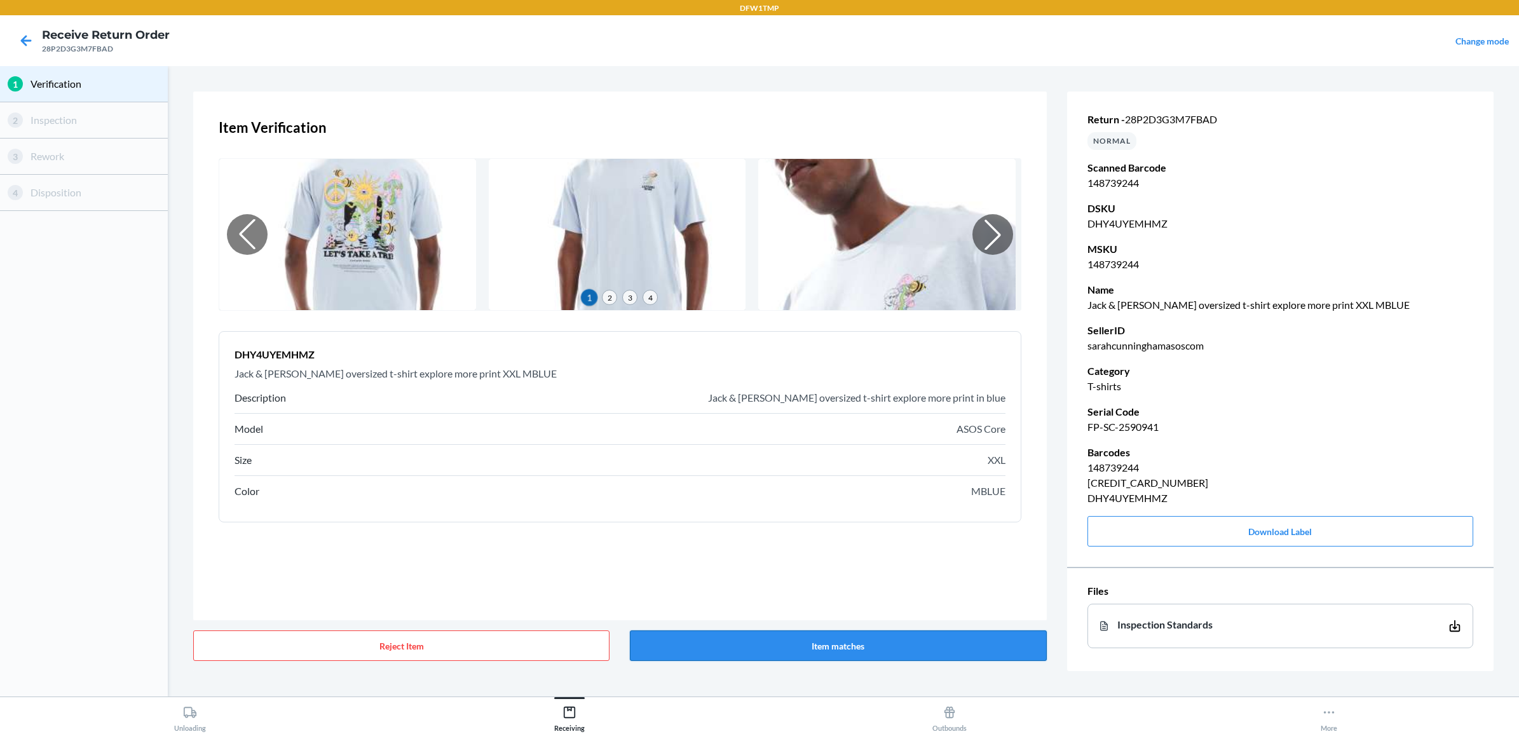
drag, startPoint x: 881, startPoint y: 643, endPoint x: 865, endPoint y: 646, distance: 16.2
click at [881, 587] on button "Item matches" at bounding box center [838, 646] width 416 height 31
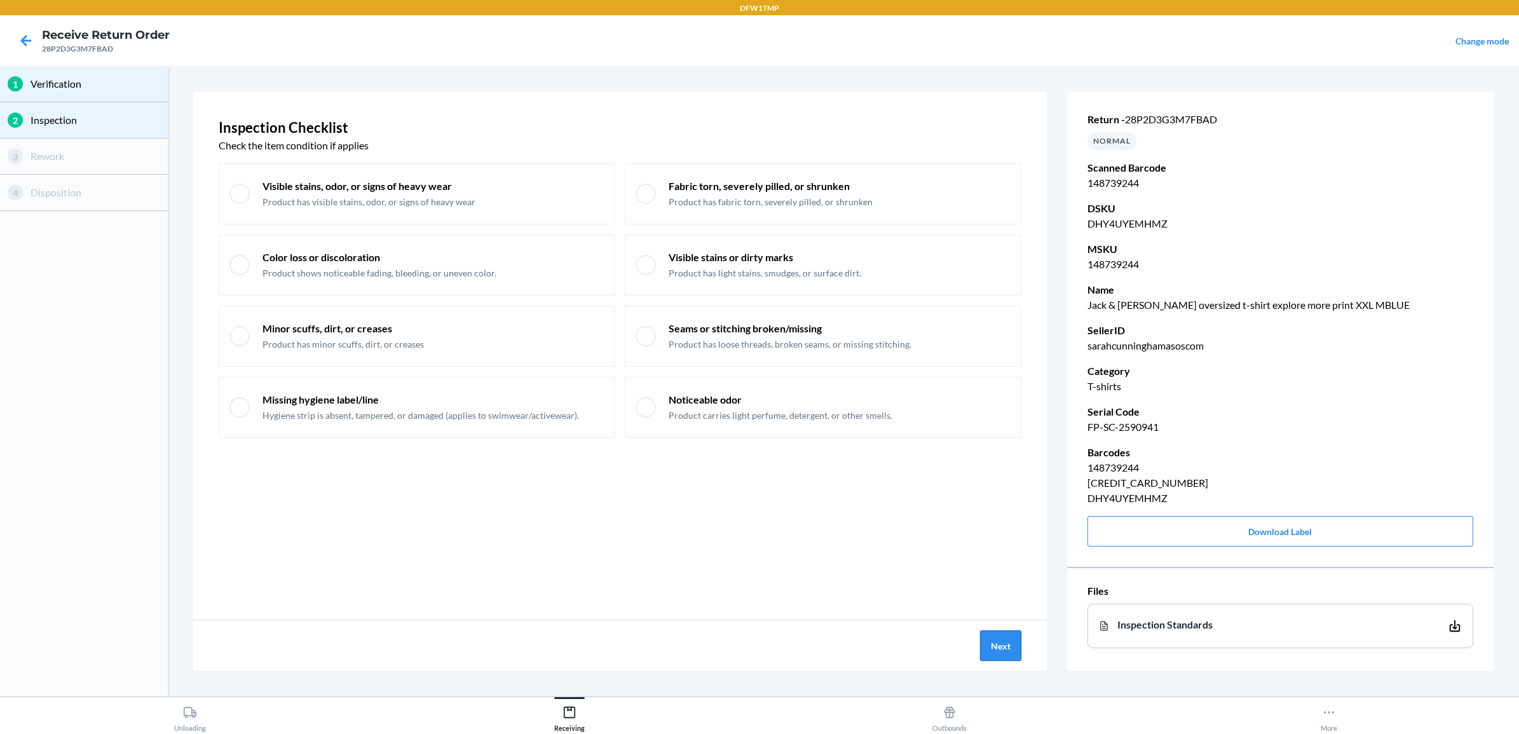
click at [993, 587] on button "Next" at bounding box center [1000, 646] width 41 height 31
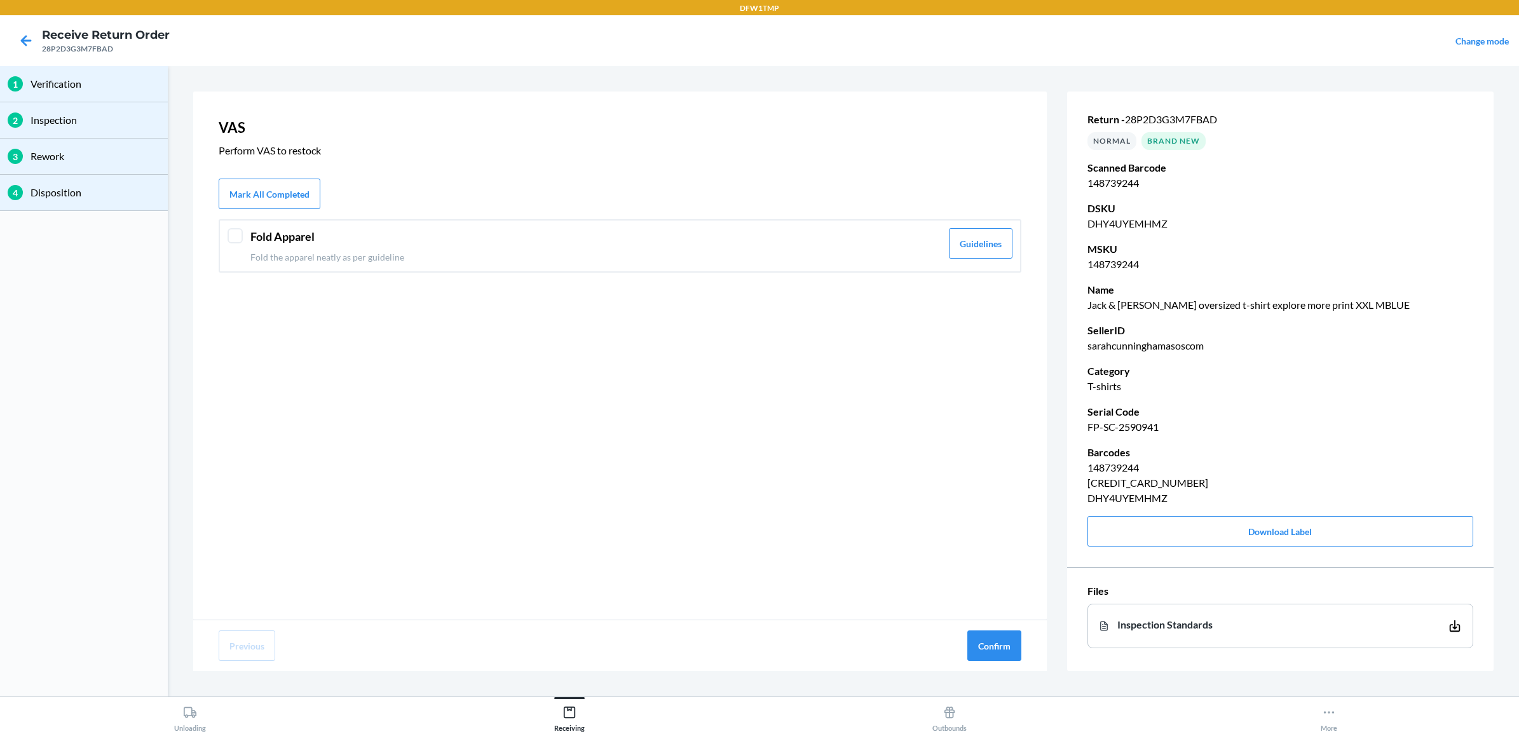
click at [420, 234] on header "Fold Apparel" at bounding box center [595, 236] width 691 height 17
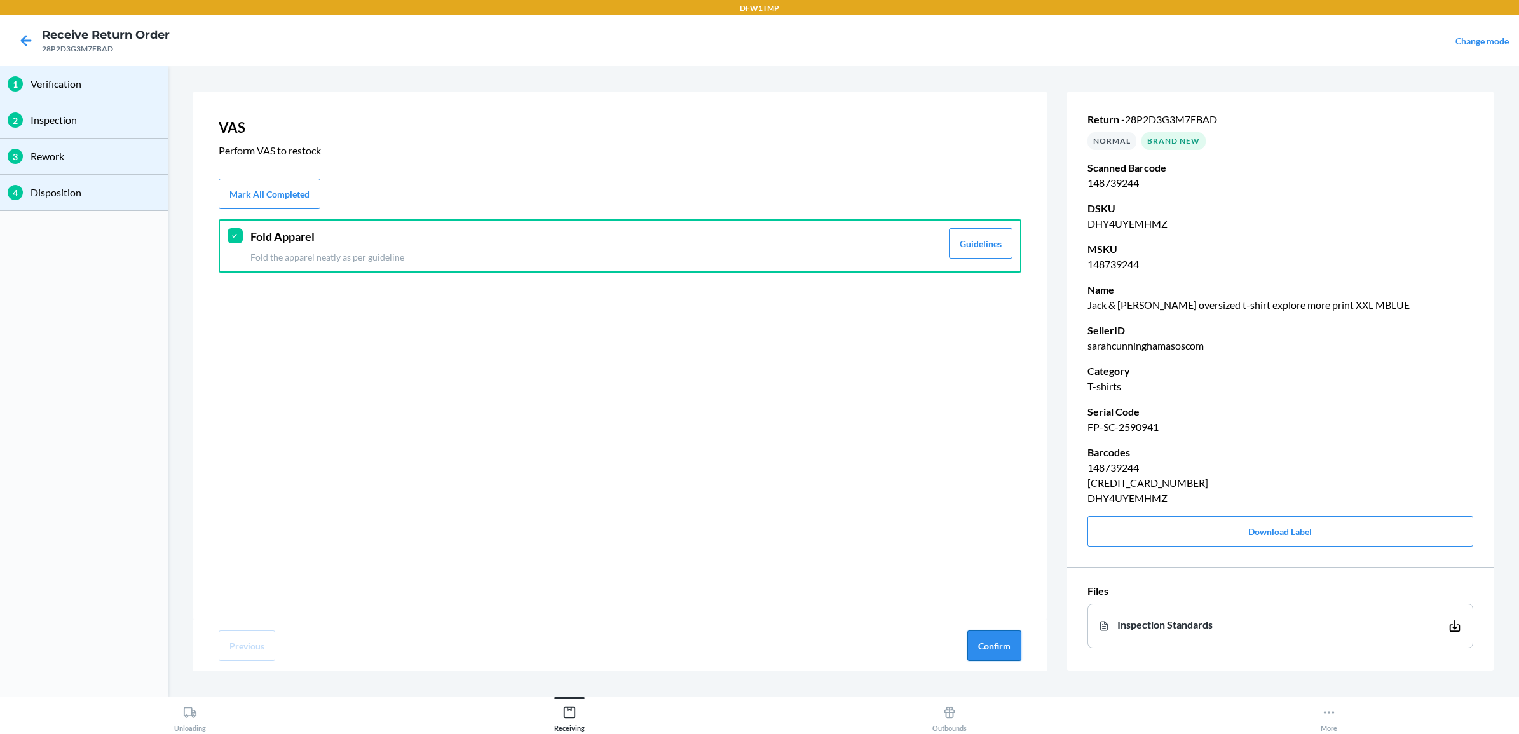
click at [980, 587] on button "Confirm" at bounding box center [995, 646] width 54 height 31
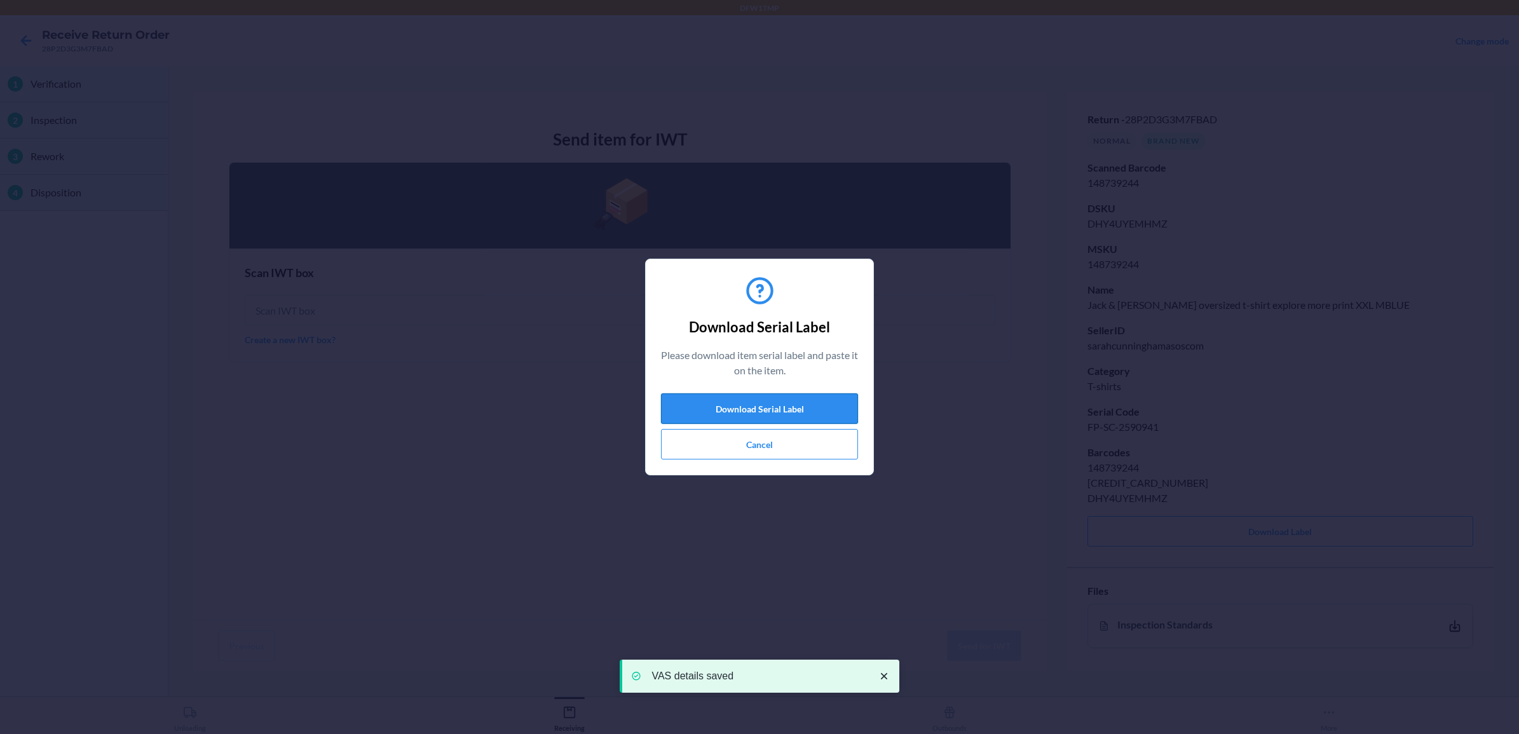
click at [777, 406] on button "Download Serial Label" at bounding box center [759, 408] width 197 height 31
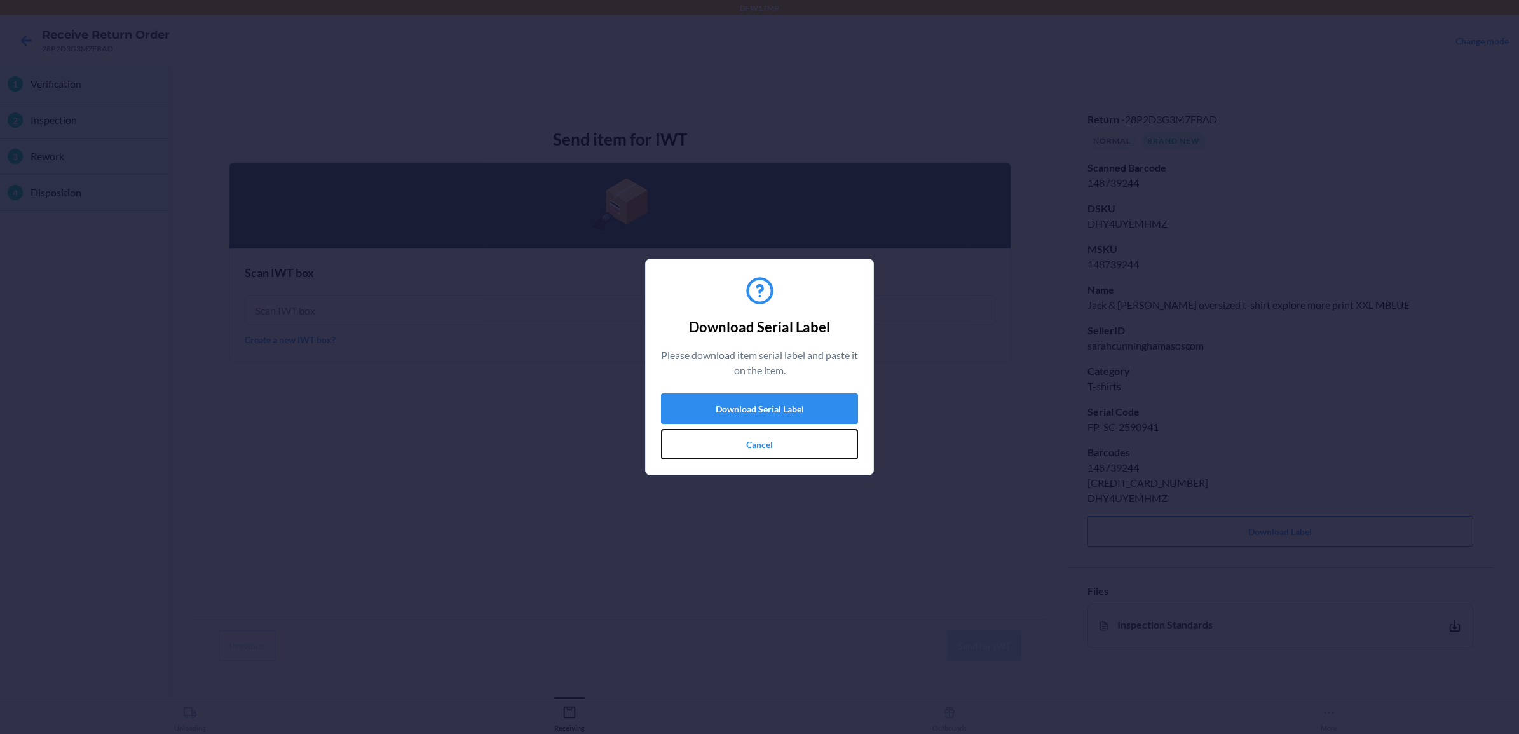
click at [758, 439] on button "Cancel" at bounding box center [759, 444] width 197 height 31
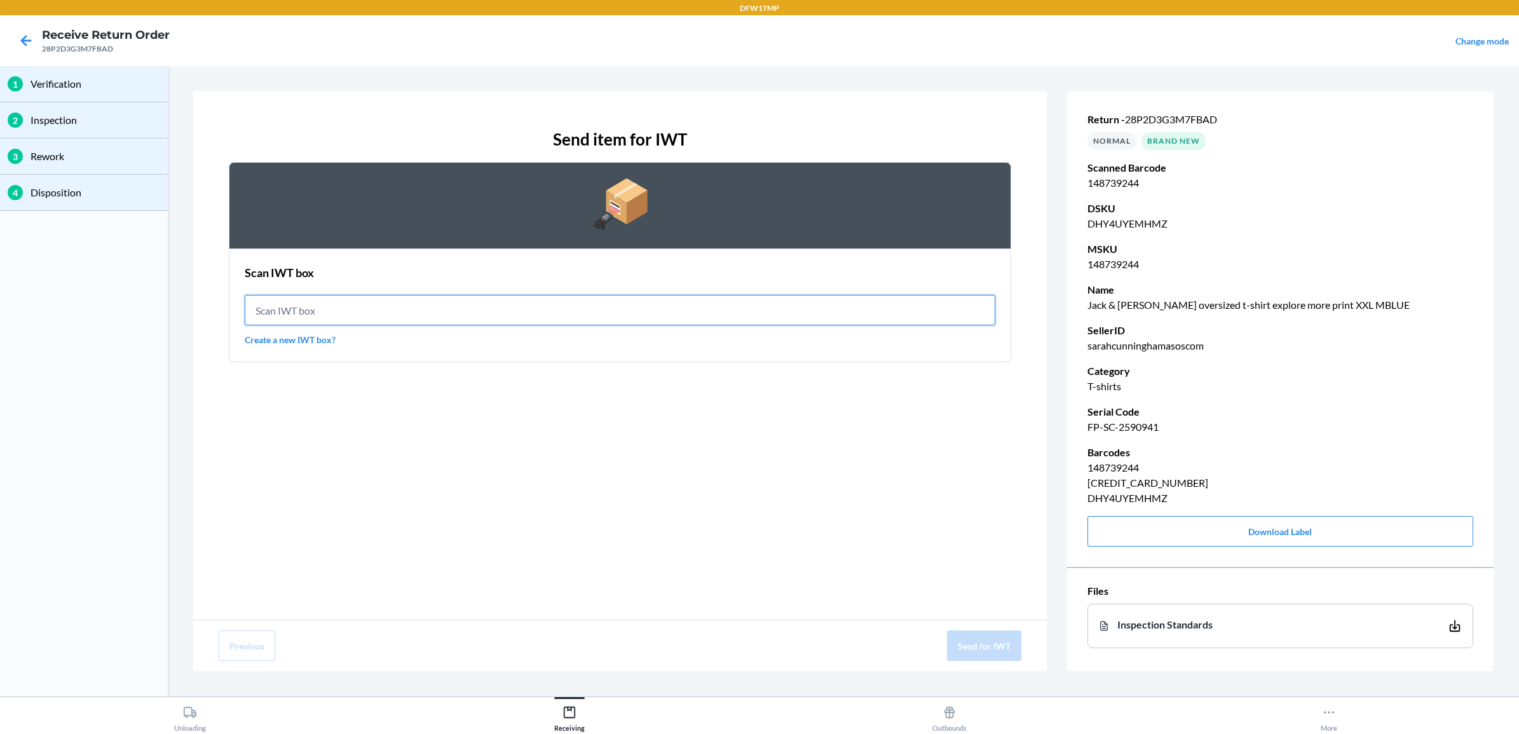
click at [702, 312] on input "text" at bounding box center [620, 310] width 751 height 31
type input "IWT0000019DI"
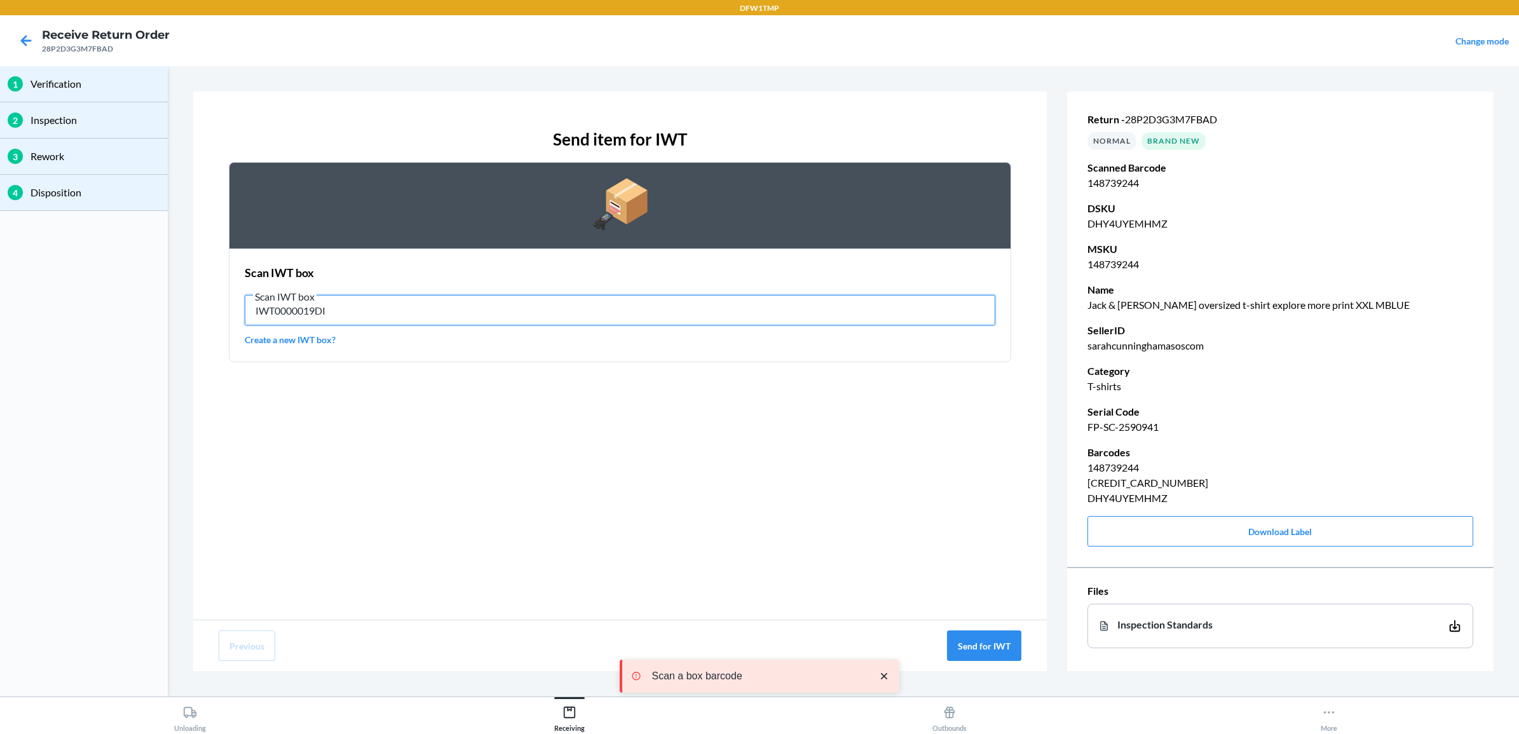
click at [700, 307] on input "IWT0000019DI" at bounding box center [620, 310] width 751 height 31
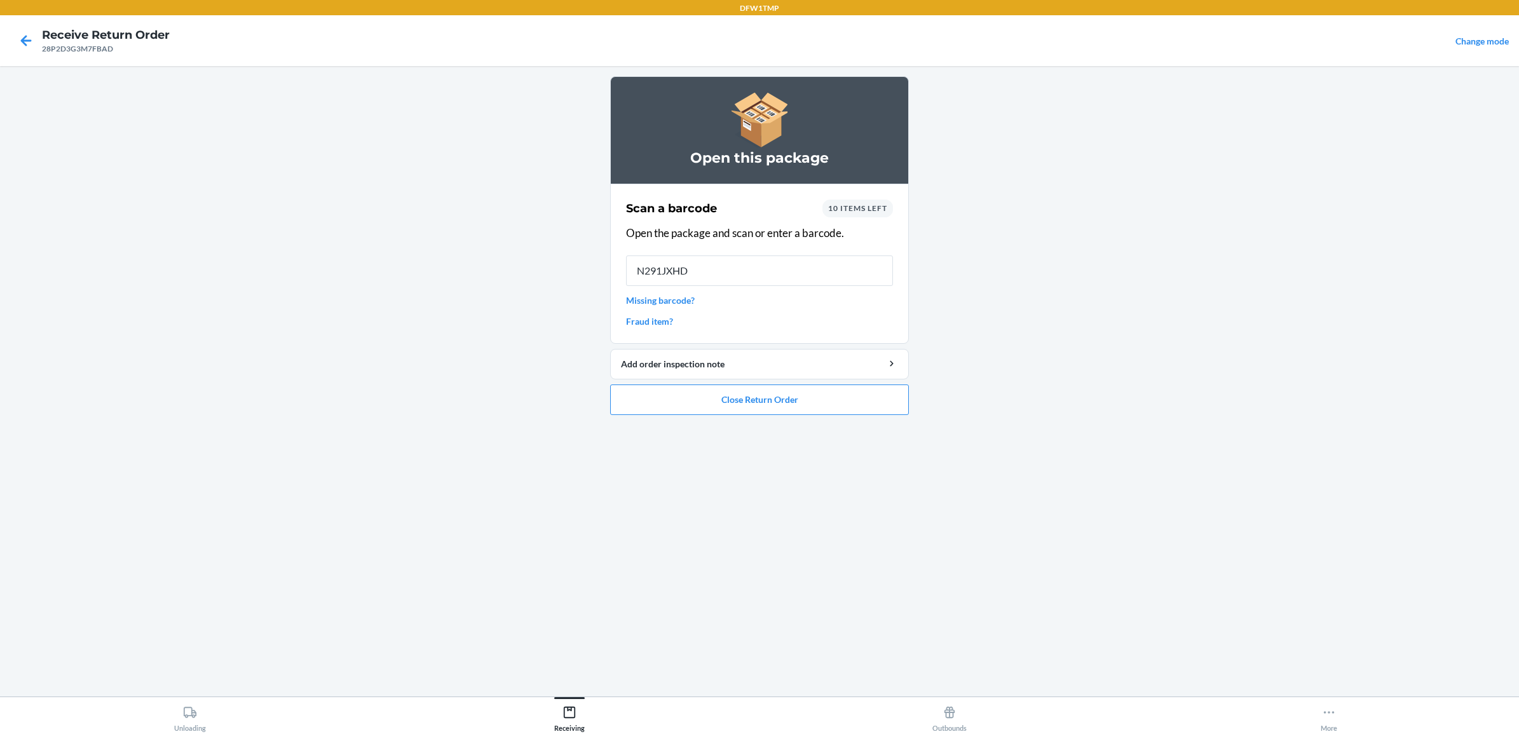
type input "N291JXHD5"
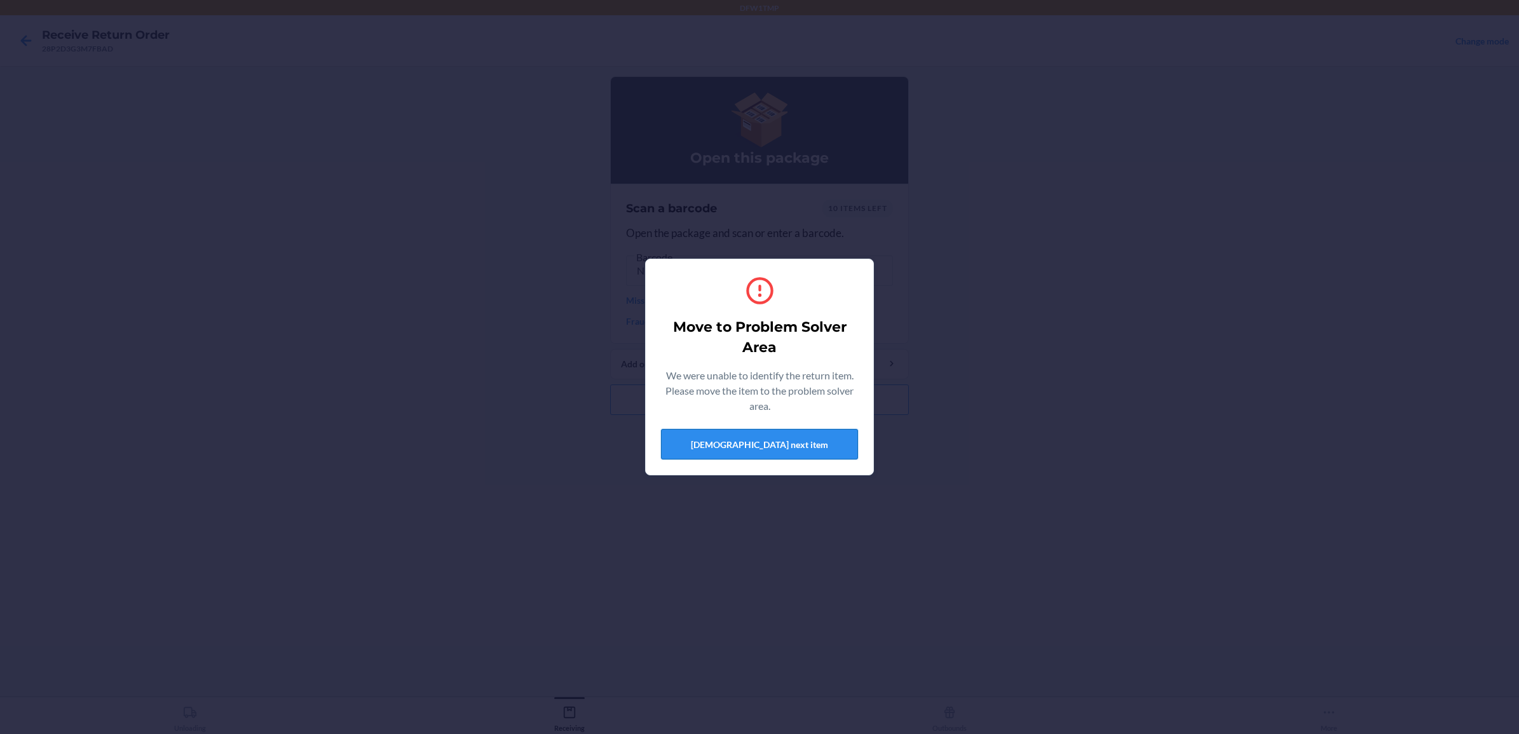
click at [730, 437] on button "Scan next item" at bounding box center [759, 444] width 197 height 31
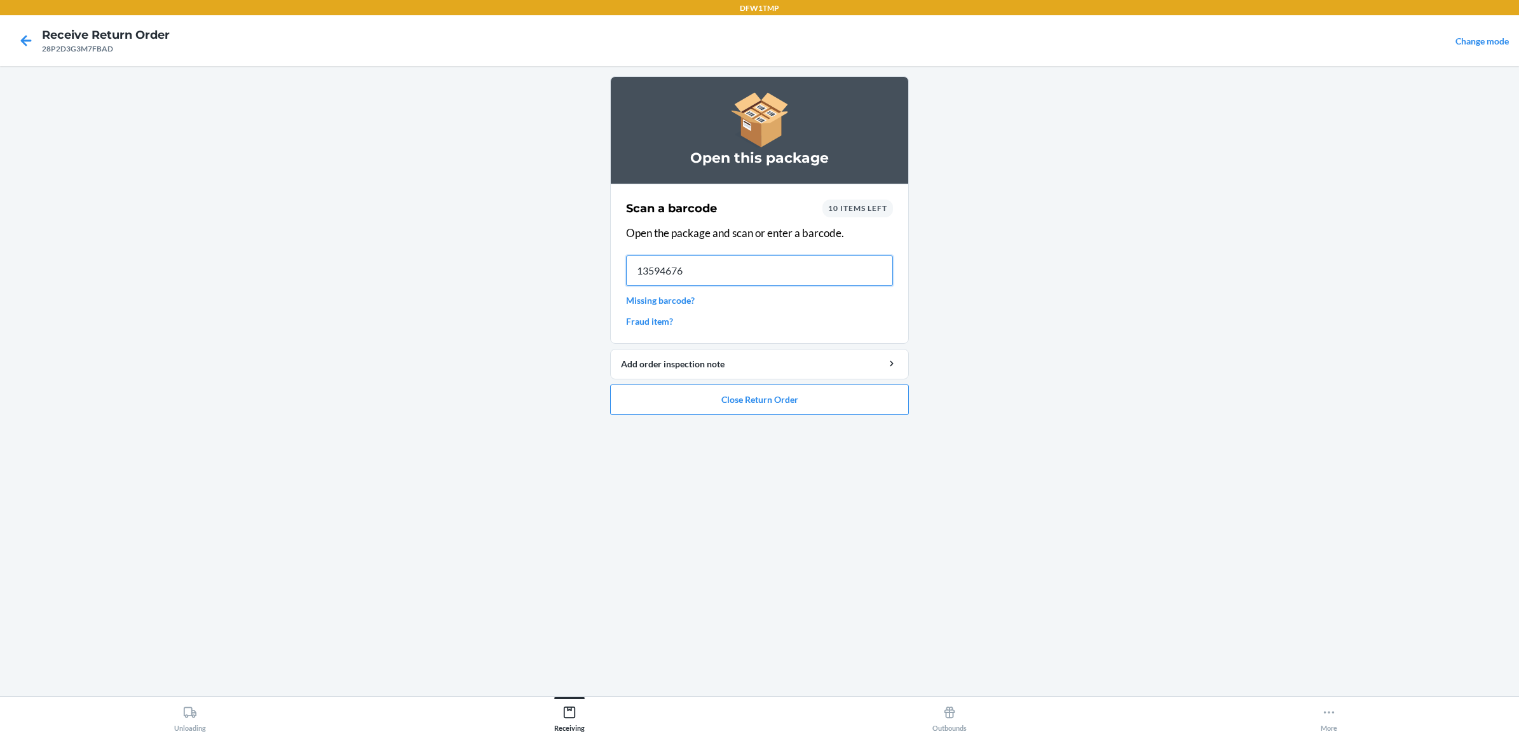
type input "135946764"
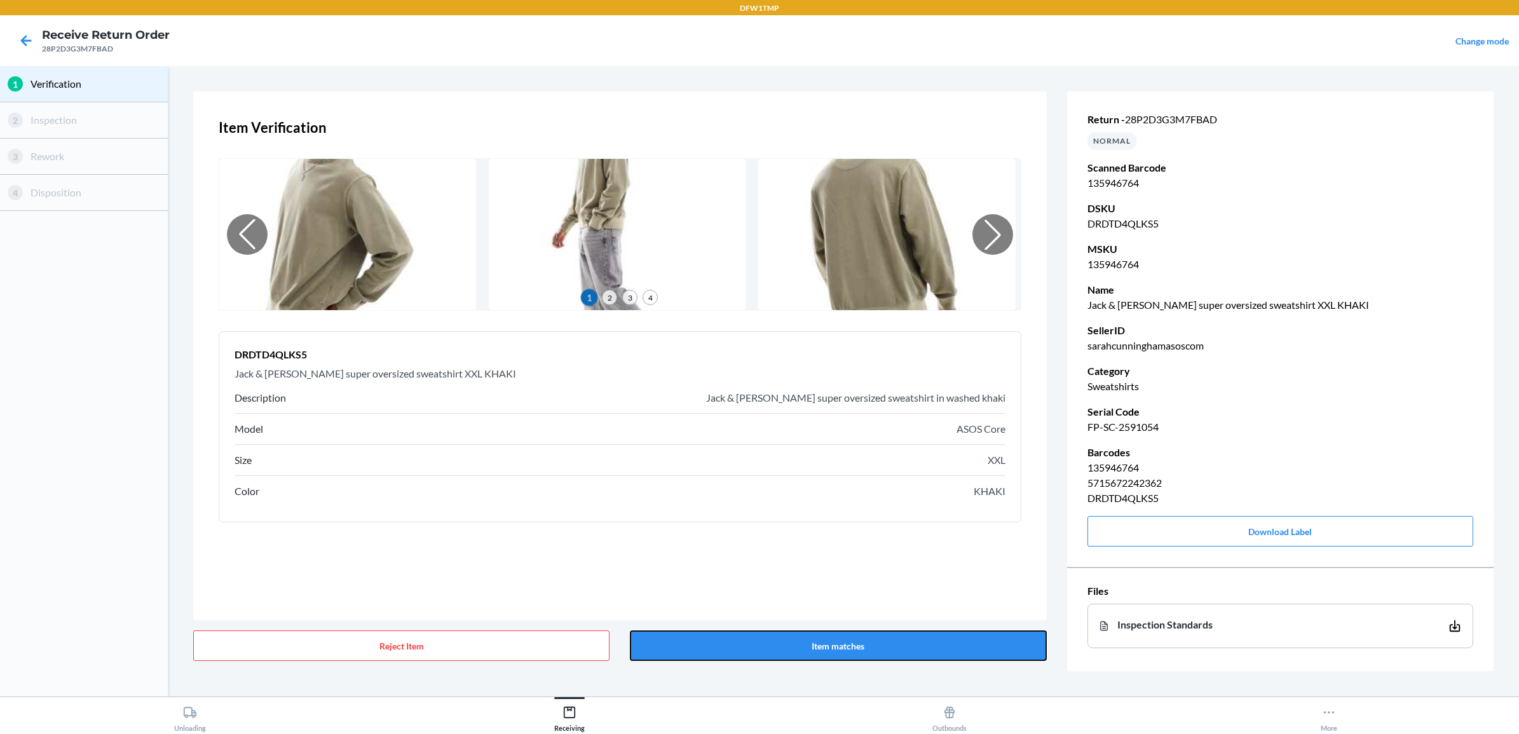
drag, startPoint x: 888, startPoint y: 638, endPoint x: 887, endPoint y: 626, distance: 11.5
click at [890, 587] on button "Item matches" at bounding box center [838, 646] width 416 height 31
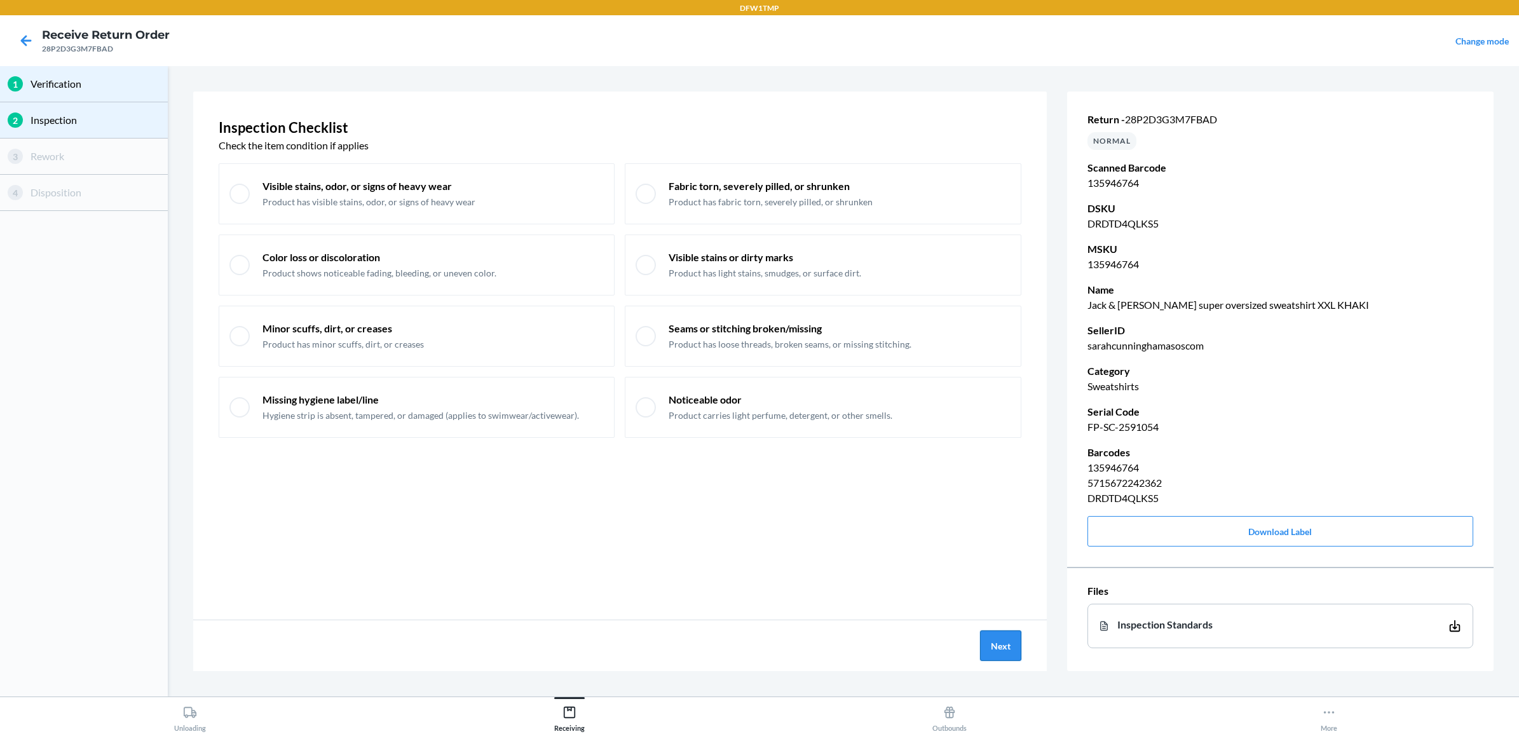
click at [1004, 587] on button "Next" at bounding box center [1000, 646] width 41 height 31
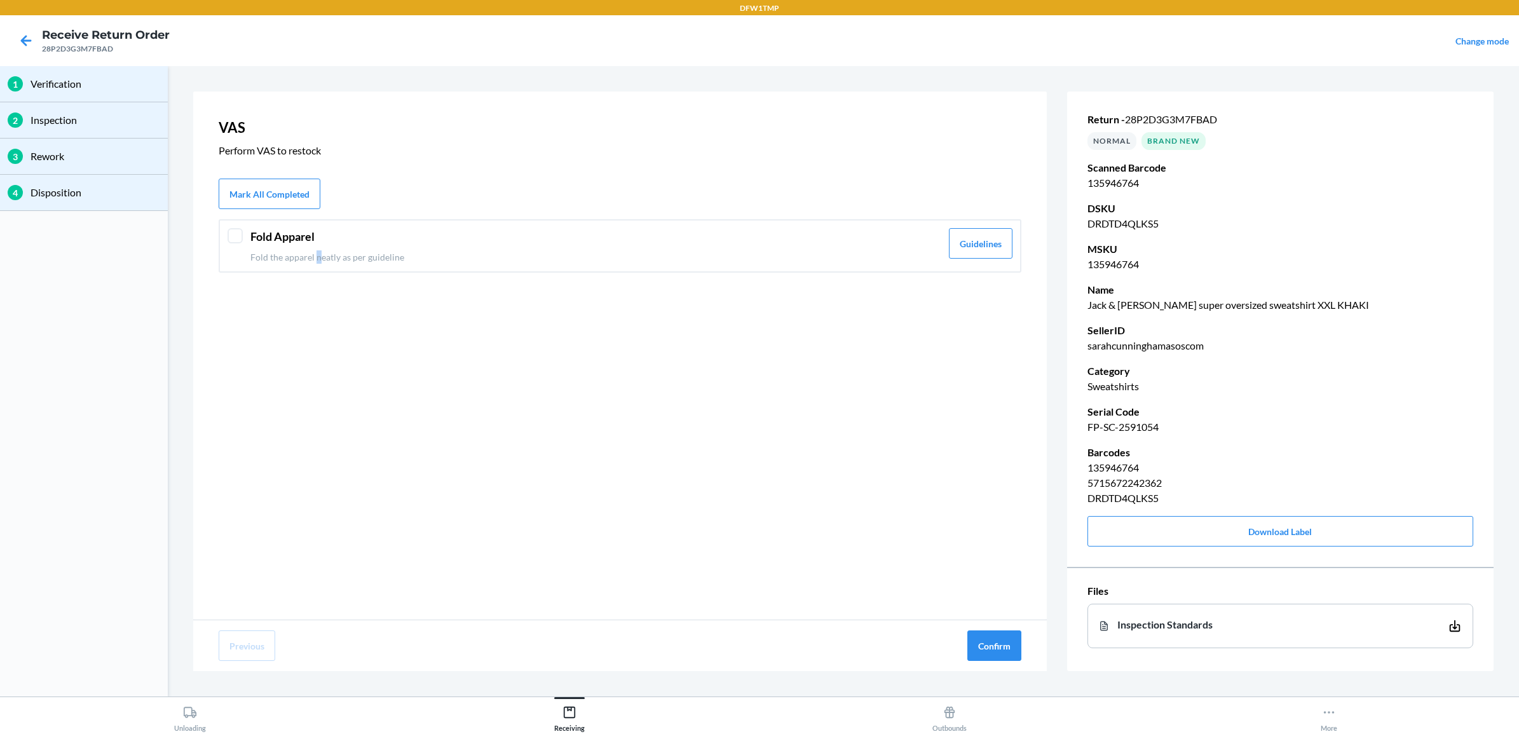
click at [319, 251] on p "Fold the apparel neatly as per guideline" at bounding box center [595, 256] width 691 height 13
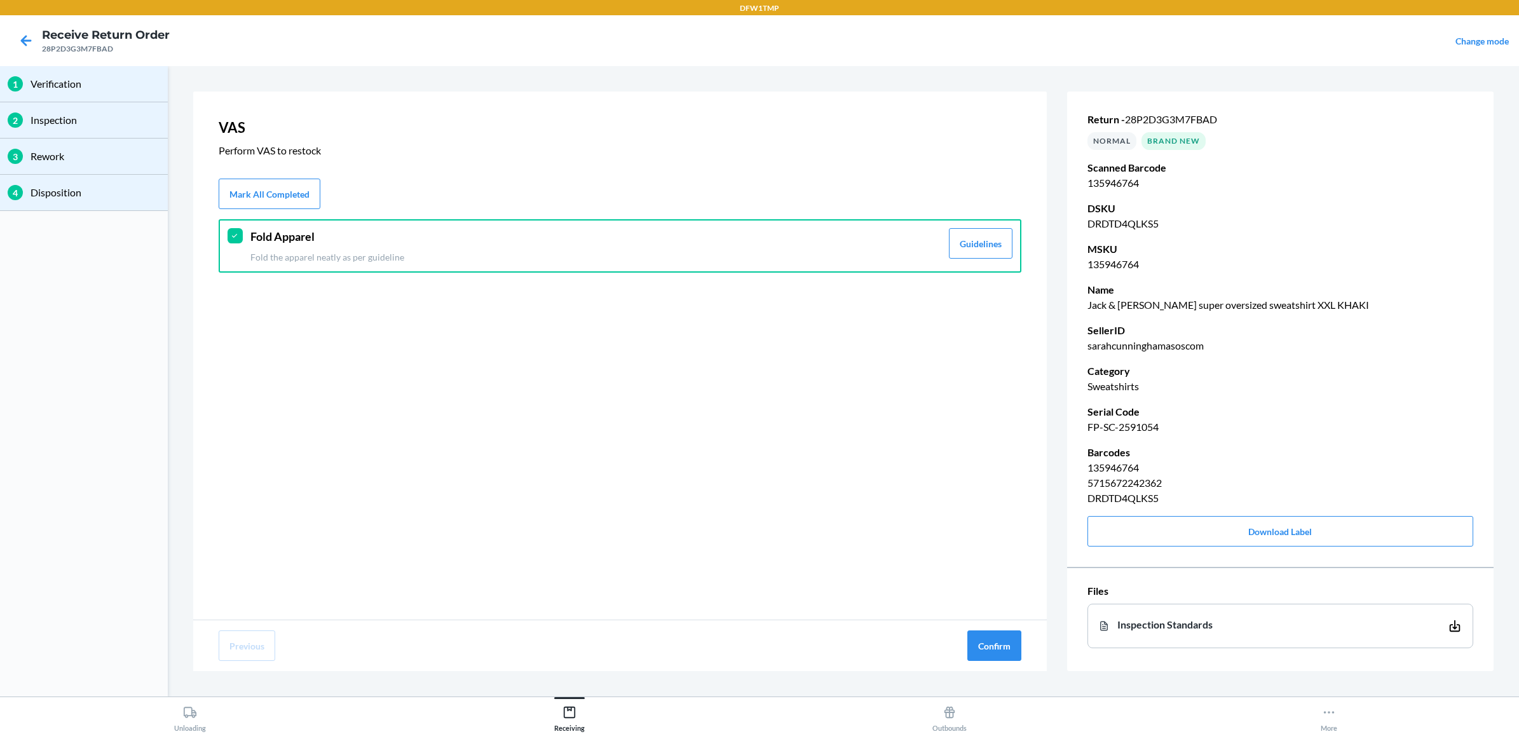
click at [634, 445] on div "VAS Perform VAS to restock Mark All Completed Fold Apparel Fold the apparel nea…" at bounding box center [620, 356] width 854 height 528
click at [990, 587] on button "Confirm" at bounding box center [995, 646] width 54 height 31
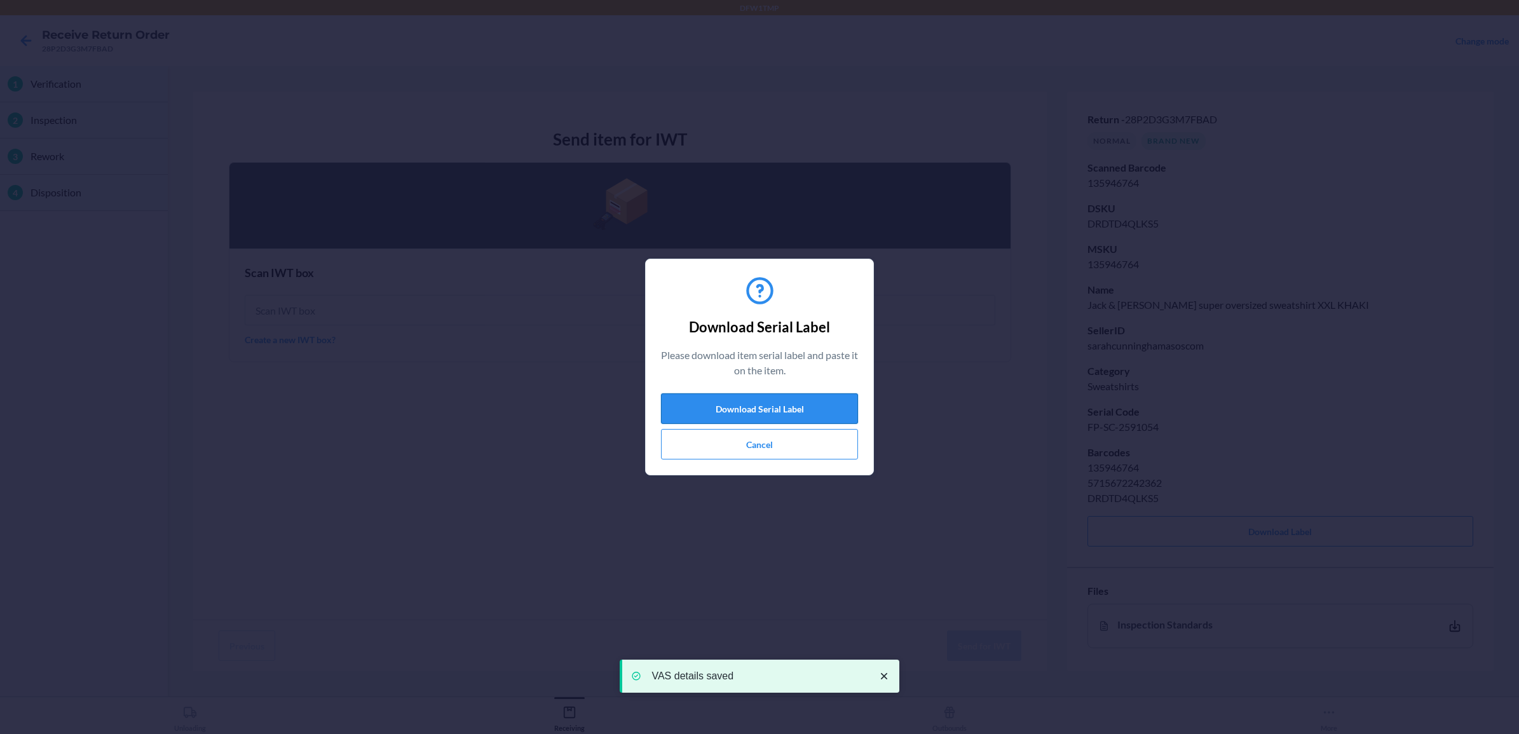
click at [706, 411] on button "Download Serial Label" at bounding box center [759, 408] width 197 height 31
click at [760, 442] on button "Cancel" at bounding box center [759, 444] width 197 height 31
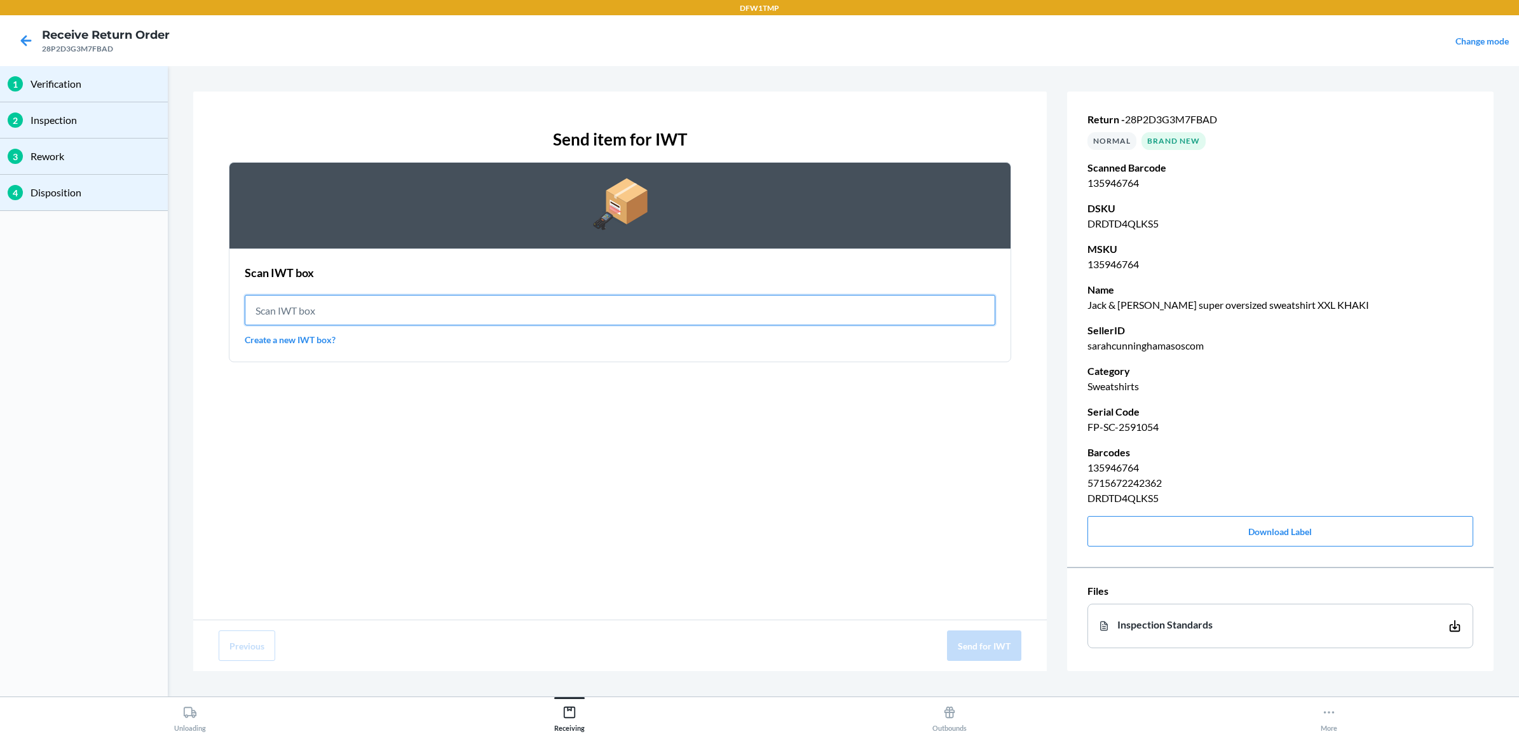
click at [367, 319] on input "text" at bounding box center [620, 310] width 751 height 31
type input "IWT0000019DI"
click at [602, 394] on div "Send item for IWT Scan IWT box Scan IWT box IWT0000019DI Create a new IWT box?" at bounding box center [620, 356] width 854 height 528
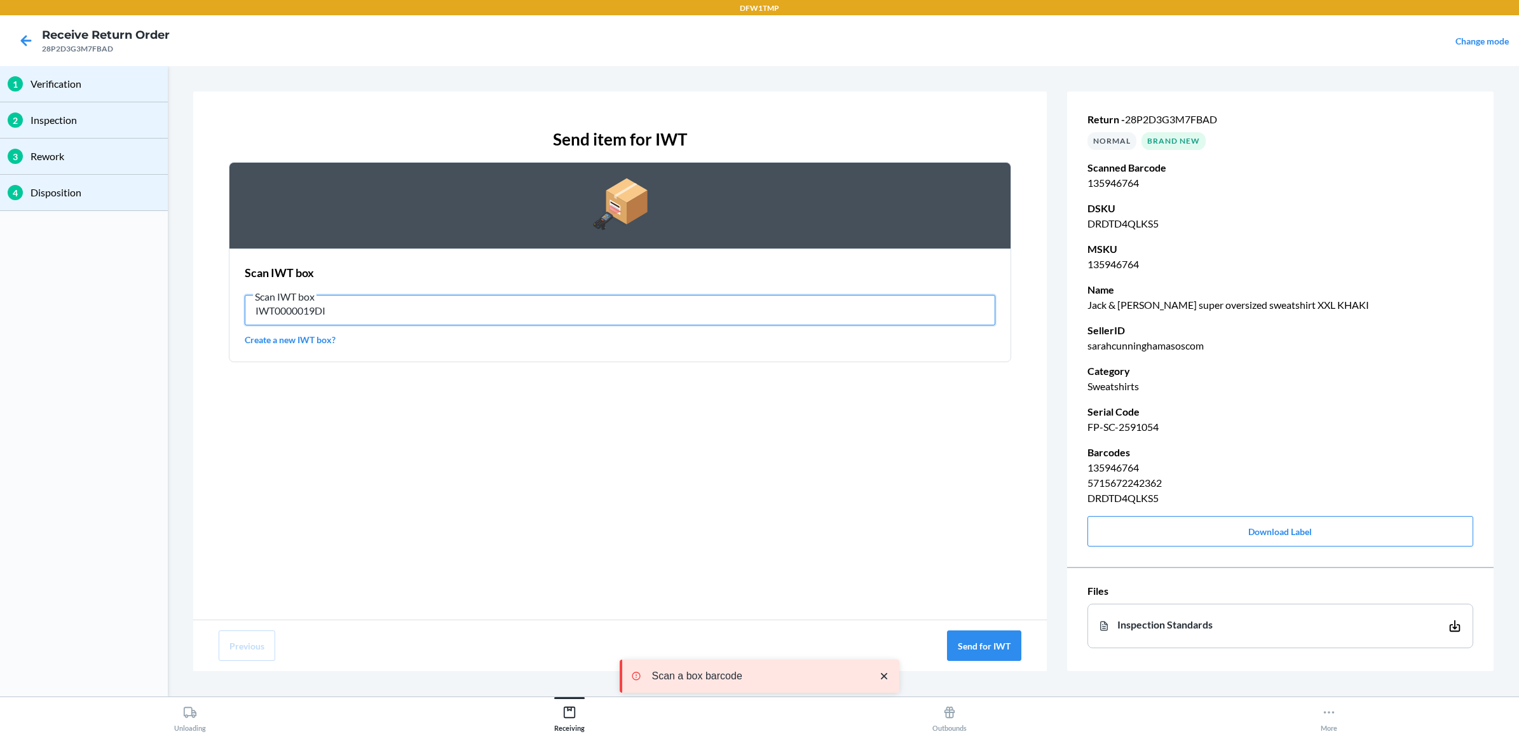
click at [429, 301] on input "IWT0000019DI" at bounding box center [620, 310] width 751 height 31
